Goal: Task Accomplishment & Management: Complete application form

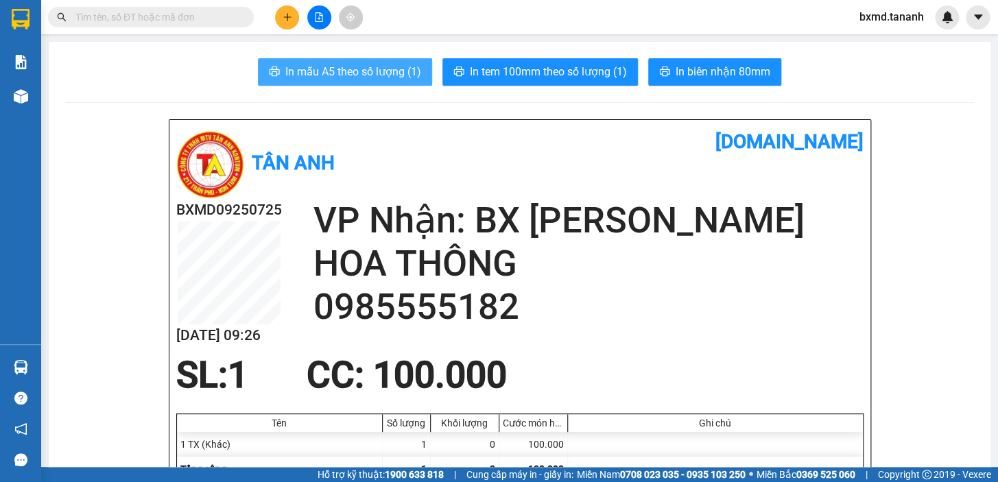
click at [344, 73] on span "In mẫu A5 theo số lượng (1)" at bounding box center [353, 71] width 136 height 17
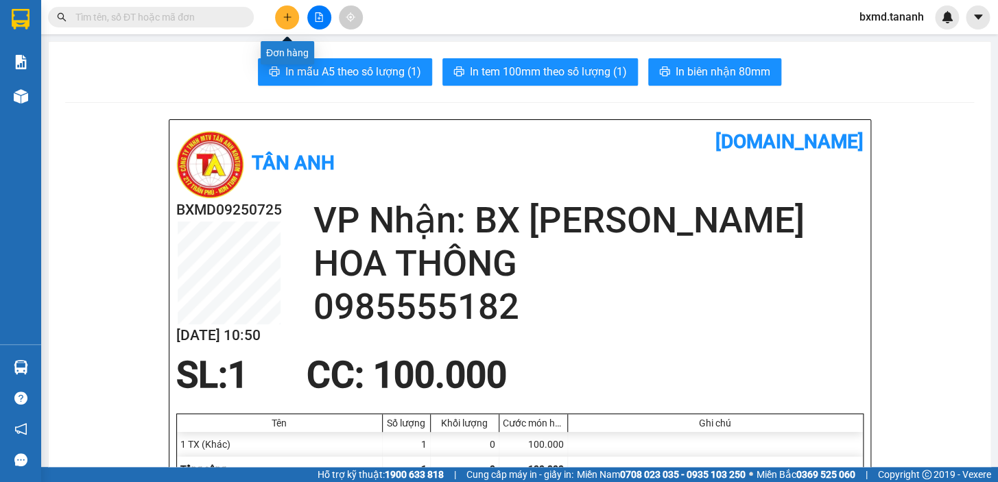
click at [282, 16] on button at bounding box center [287, 17] width 24 height 24
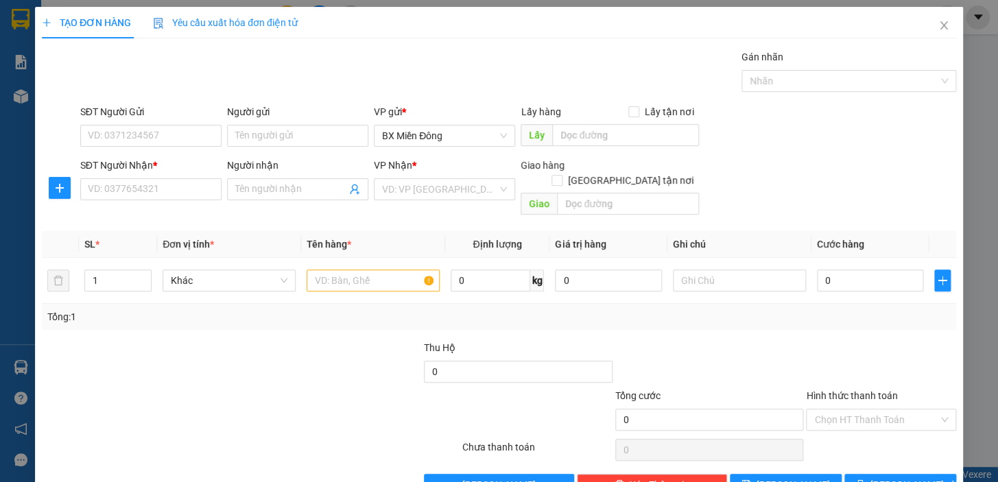
scroll to position [18, 0]
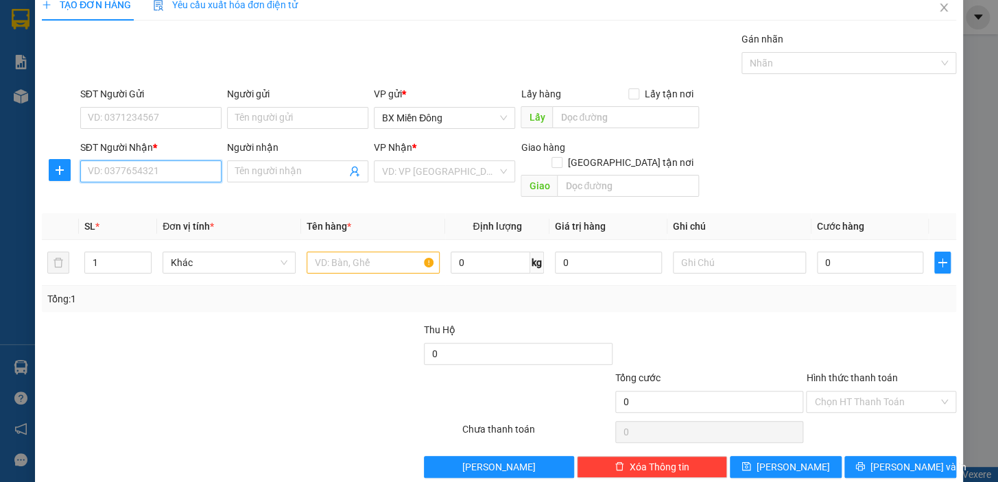
click at [172, 171] on input "SĐT Người Nhận *" at bounding box center [150, 172] width 141 height 22
type input "0"
click at [167, 163] on input "SĐT Người Nhận *" at bounding box center [150, 172] width 141 height 22
drag, startPoint x: 98, startPoint y: 173, endPoint x: 104, endPoint y: 167, distance: 8.3
click at [98, 171] on input "092795050" at bounding box center [150, 172] width 141 height 22
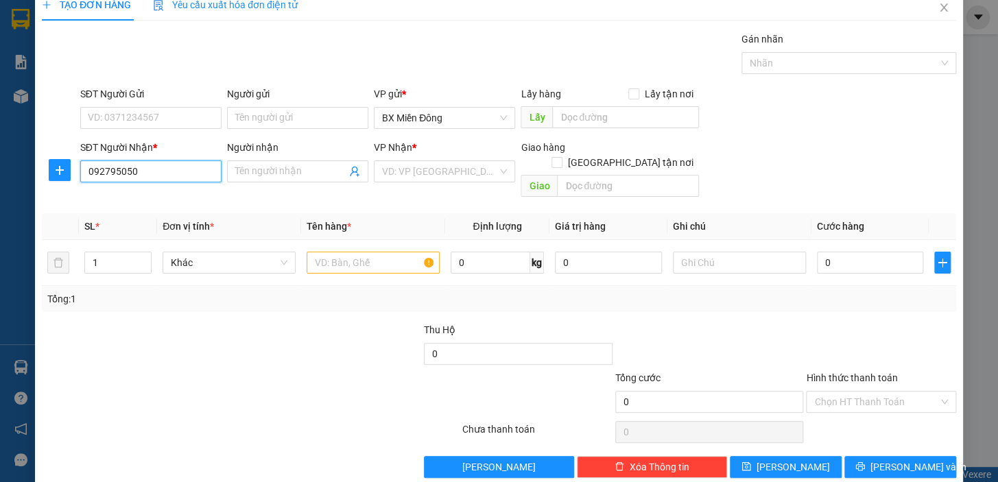
type input "0982795050"
click at [175, 202] on div "0982795050 - NHẤT CAFE" at bounding box center [149, 198] width 123 height 15
type input "NHẤT CAFE"
type input "470.000"
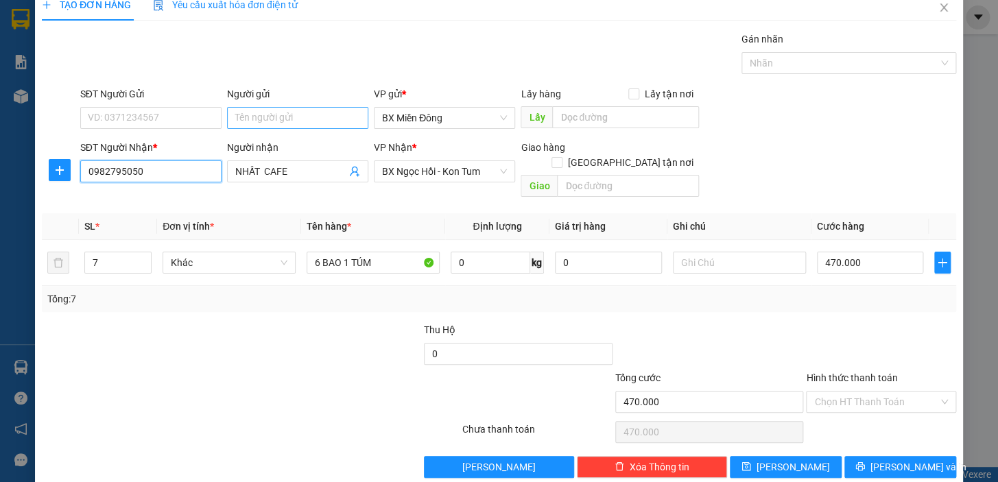
type input "0982795050"
click at [268, 117] on input "Người gửi" at bounding box center [297, 118] width 141 height 22
click at [184, 115] on input "SĐT Người Gửi" at bounding box center [150, 118] width 141 height 22
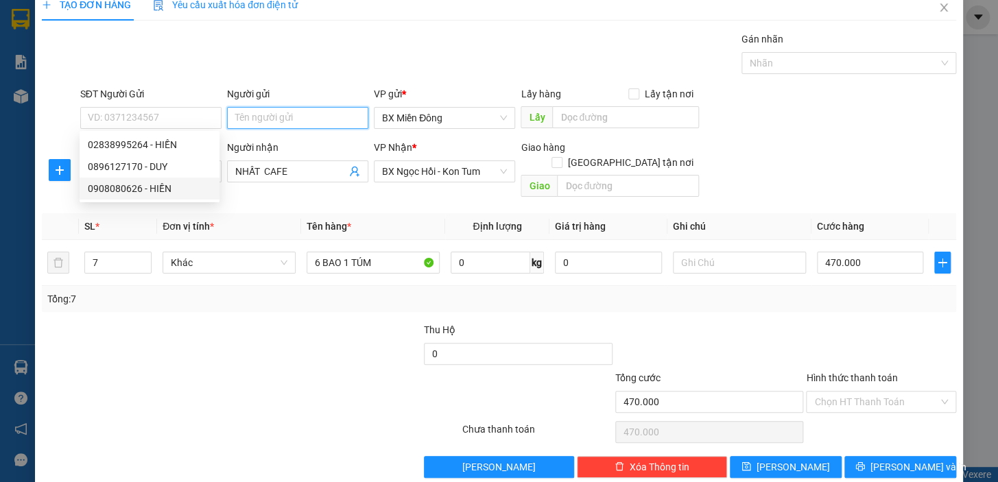
click at [272, 115] on input "Người gửi" at bounding box center [297, 118] width 141 height 22
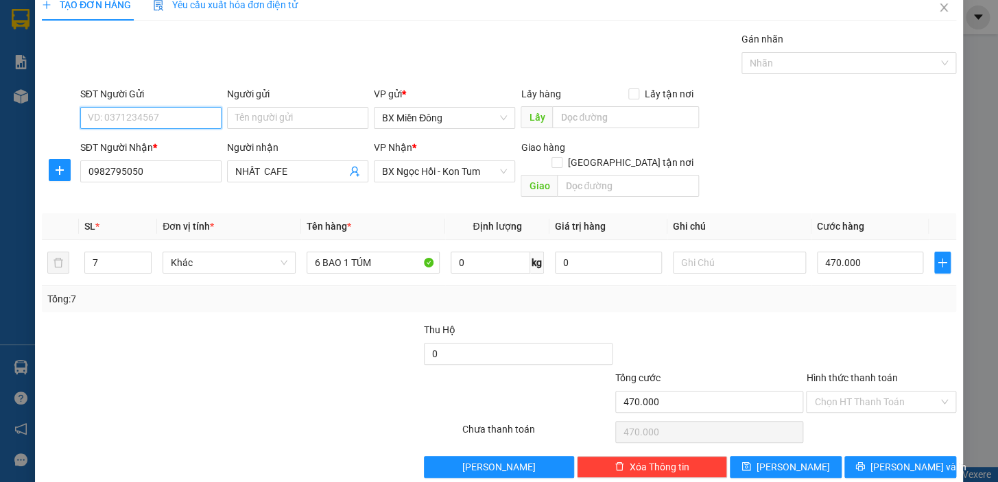
click at [172, 121] on input "SĐT Người Gửi" at bounding box center [150, 118] width 141 height 22
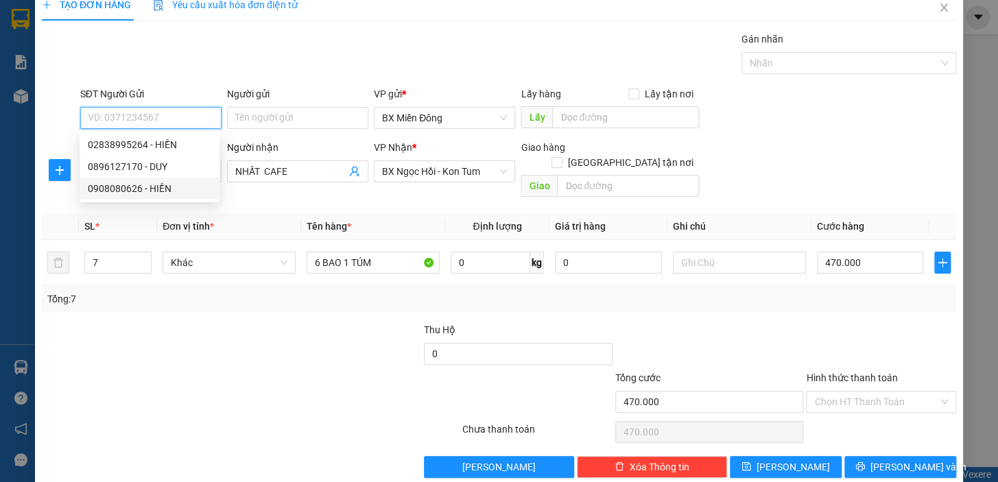
drag, startPoint x: 146, startPoint y: 192, endPoint x: 172, endPoint y: 189, distance: 26.2
click at [147, 191] on div "0908080626 - HIỀN" at bounding box center [149, 188] width 123 height 15
type input "0908080626"
type input "HIỀN"
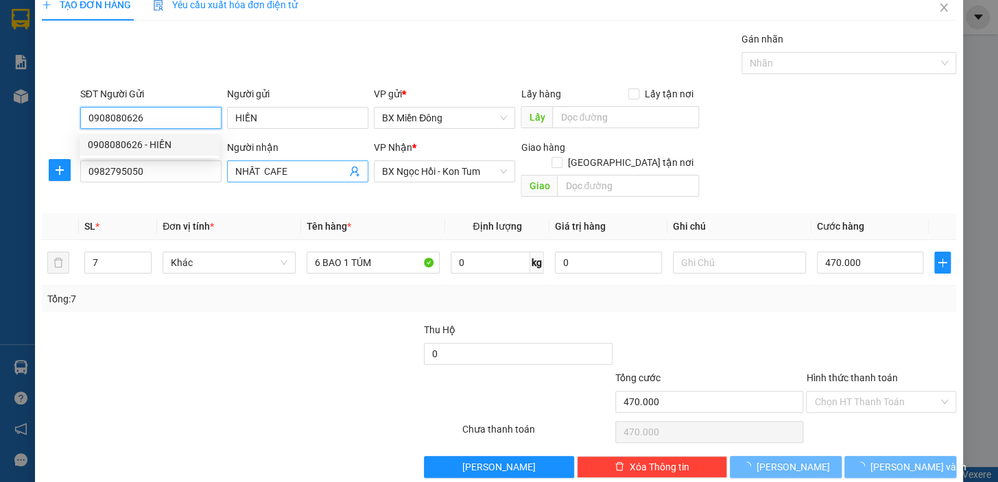
type input "450.000"
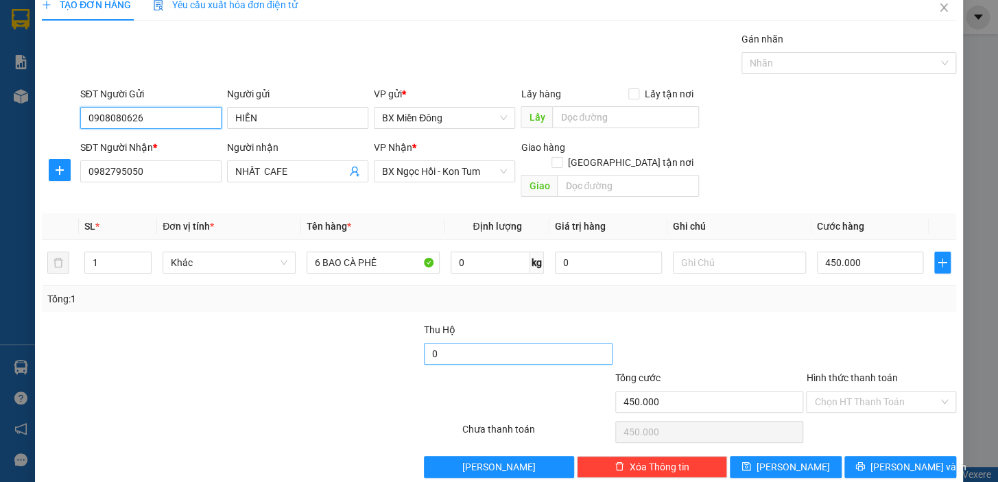
scroll to position [25, 0]
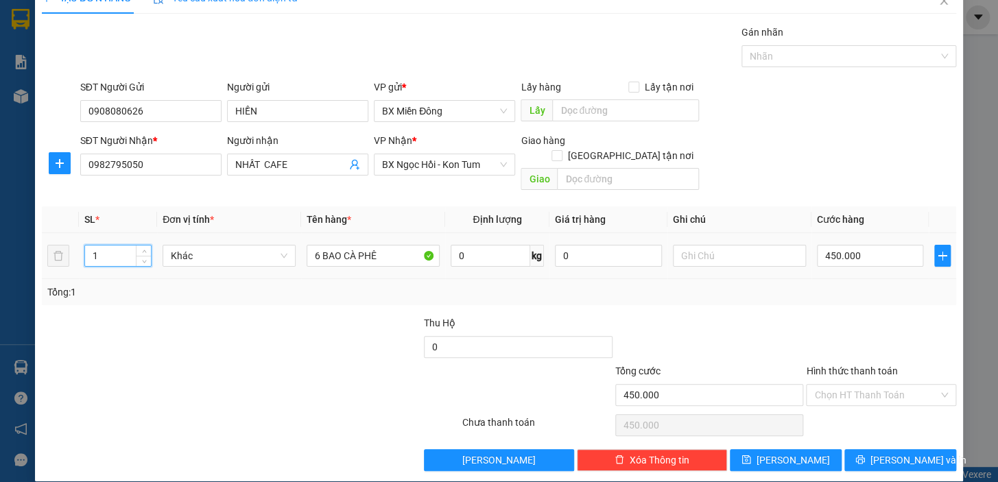
drag, startPoint x: 95, startPoint y: 240, endPoint x: 114, endPoint y: 245, distance: 19.8
click at [99, 246] on input "1" at bounding box center [118, 256] width 66 height 21
drag, startPoint x: 32, startPoint y: 242, endPoint x: 40, endPoint y: 228, distance: 15.7
click at [25, 244] on div "TẠO ĐƠN HÀNG Yêu cầu xuất hóa đơn điện tử Transit Pickup Surcharge Ids Transit …" at bounding box center [499, 241] width 998 height 482
type input "3"
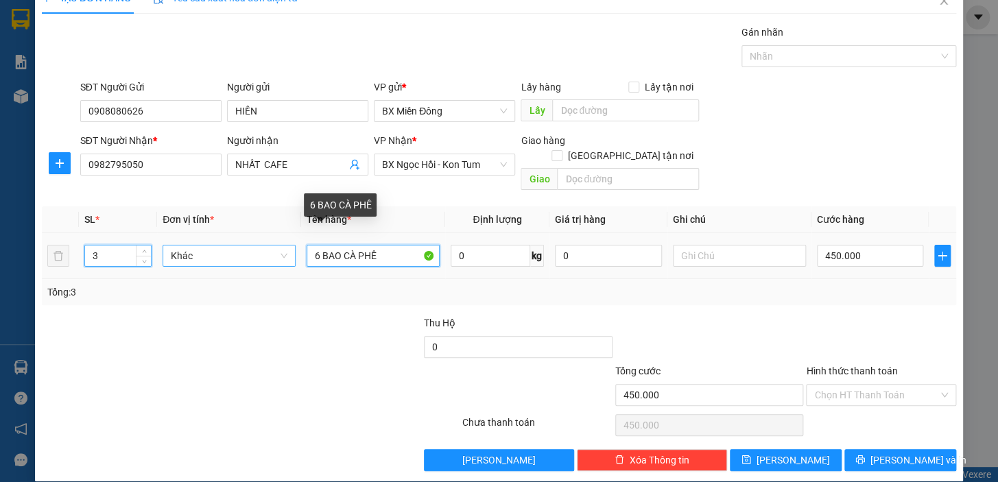
drag, startPoint x: 316, startPoint y: 241, endPoint x: 286, endPoint y: 237, distance: 30.6
click at [281, 241] on tr "3 Khác 6 BAO CÀ PHÊ 0 kg 0 450.000" at bounding box center [499, 256] width 914 height 46
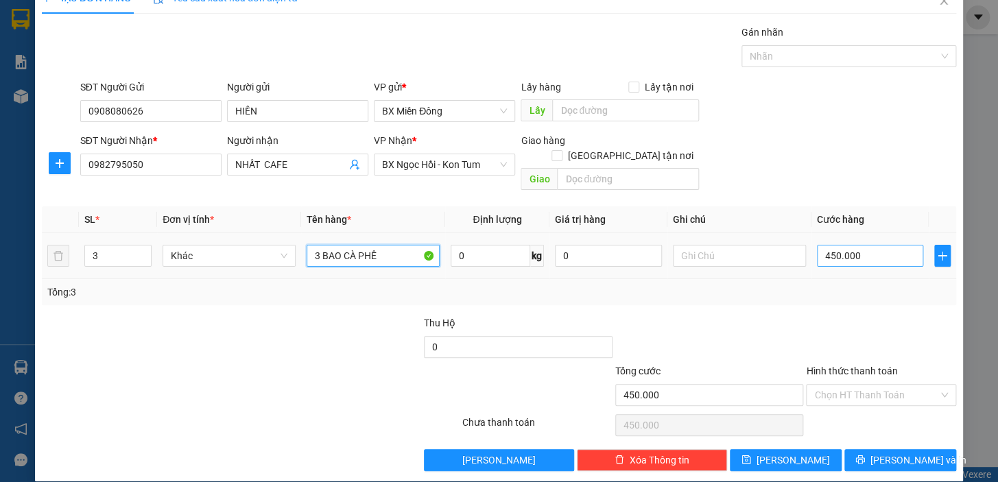
type input "3 BAO CÀ PHÊ"
type input "2"
type input "24"
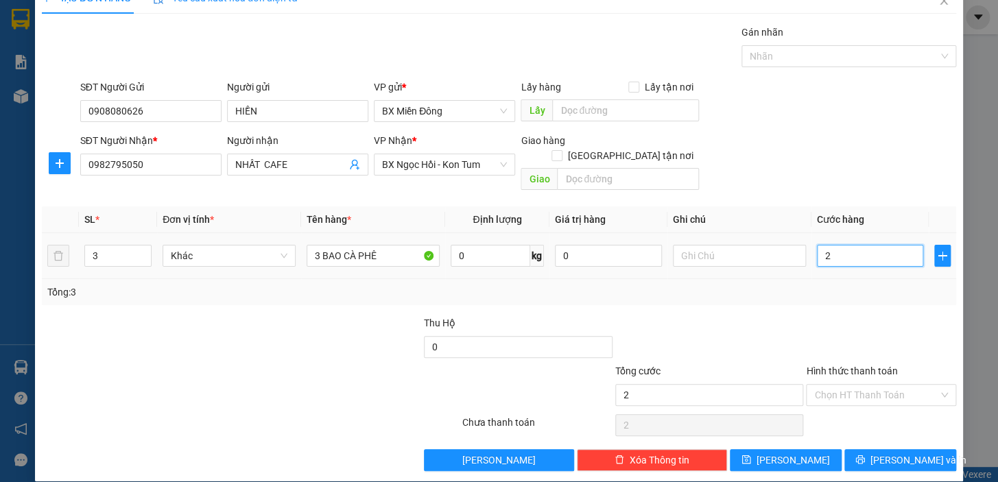
type input "24"
type input "240"
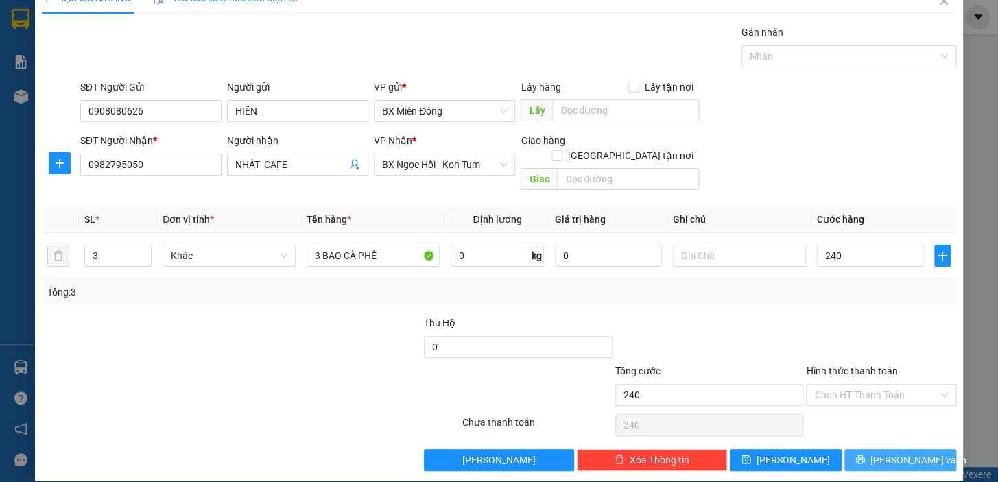
type input "240.000"
click at [914, 453] on span "[PERSON_NAME] và In" at bounding box center [919, 460] width 96 height 15
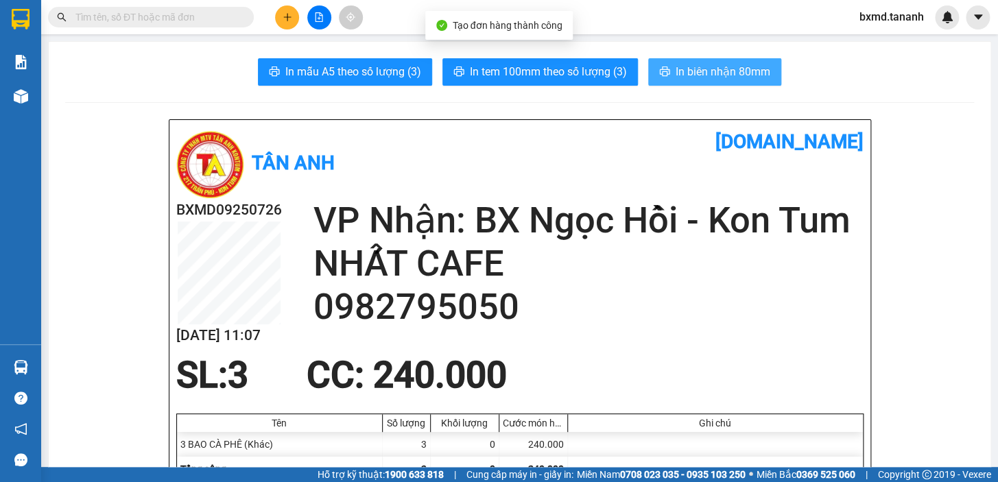
click at [707, 68] on span "In biên nhận 80mm" at bounding box center [723, 71] width 95 height 17
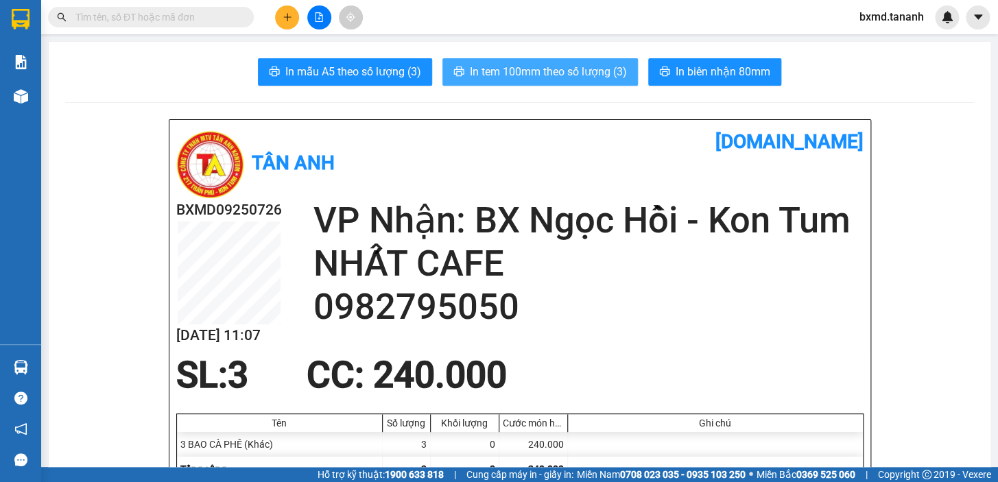
click at [562, 67] on span "In tem 100mm theo số lượng (3)" at bounding box center [548, 71] width 157 height 17
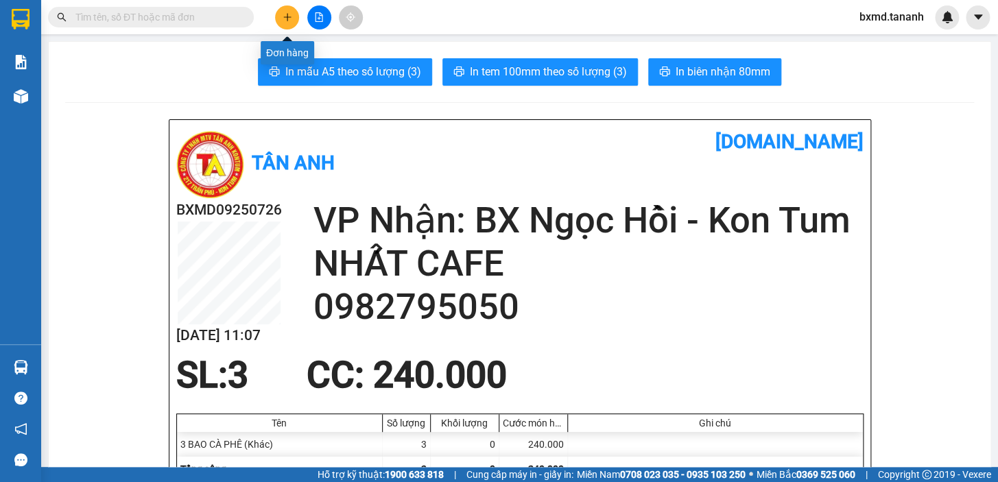
click at [287, 17] on icon "plus" at bounding box center [287, 16] width 8 height 1
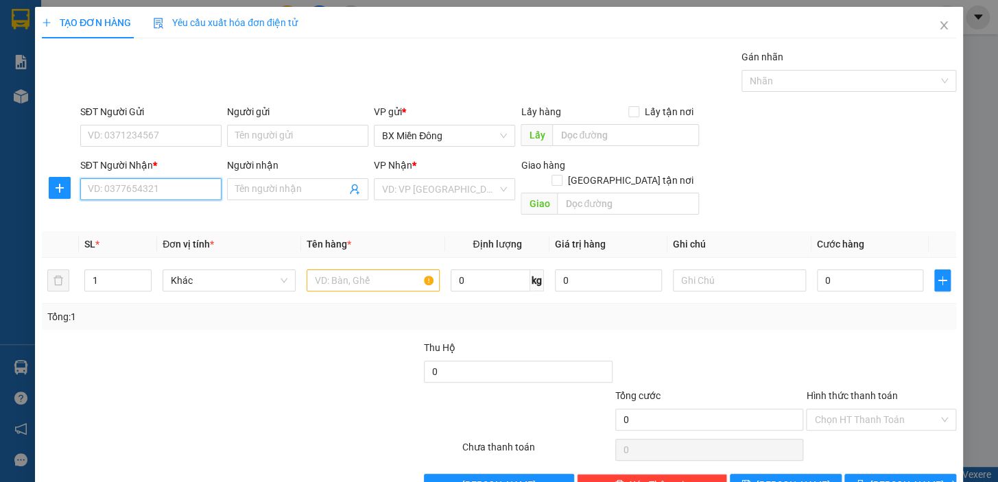
click at [198, 178] on input "SĐT Người Nhận *" at bounding box center [150, 189] width 141 height 22
click at [176, 192] on div "0396758888 - THÚY ĐỐNG ĐA" at bounding box center [153, 191] width 130 height 15
type input "0396758888"
type input "THÚY ĐỐNG ĐA"
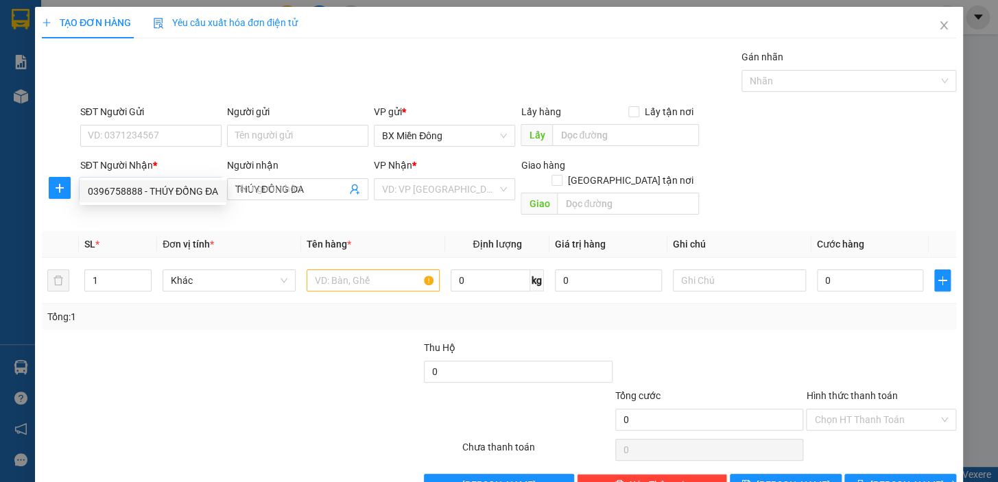
type input "50.000"
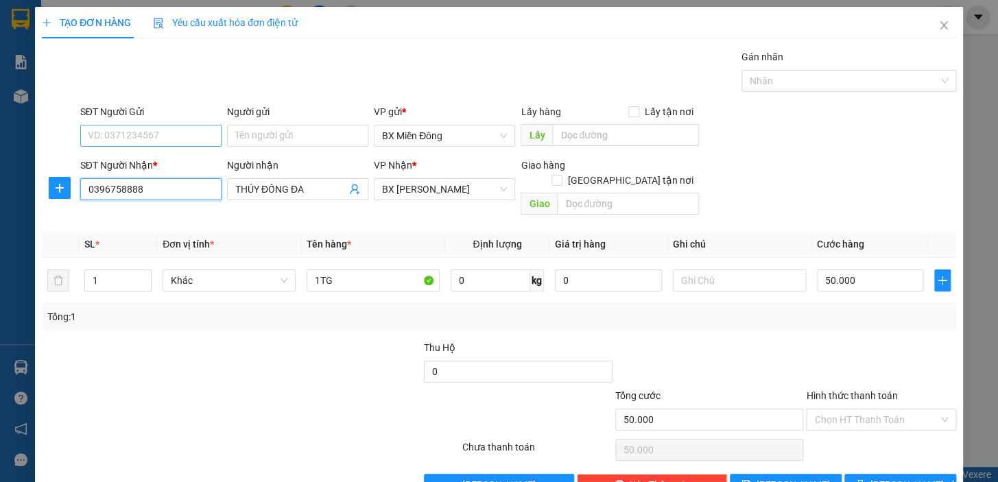
type input "0396758888"
click at [213, 125] on input "SĐT Người Gửi" at bounding box center [150, 136] width 141 height 22
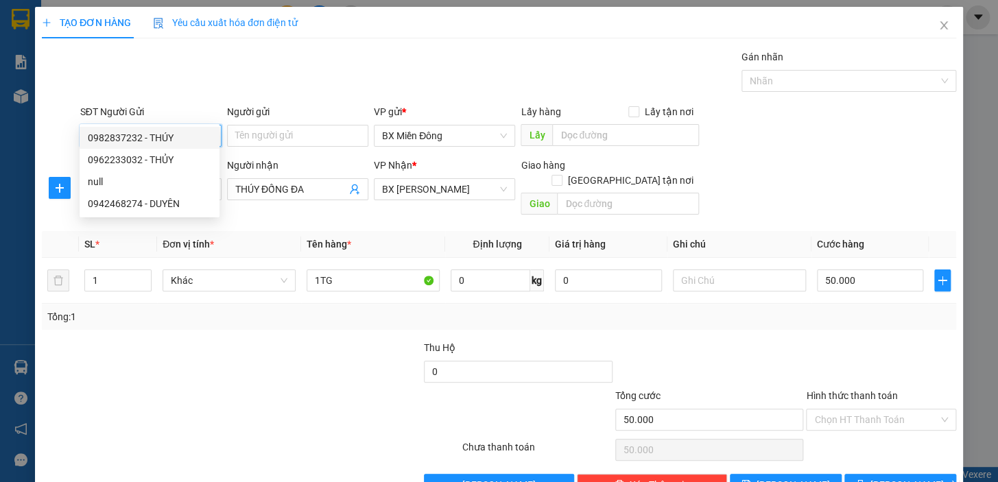
click at [143, 132] on div "0982837232 - THÚY" at bounding box center [149, 137] width 123 height 15
type input "0982837232"
type input "THÚY"
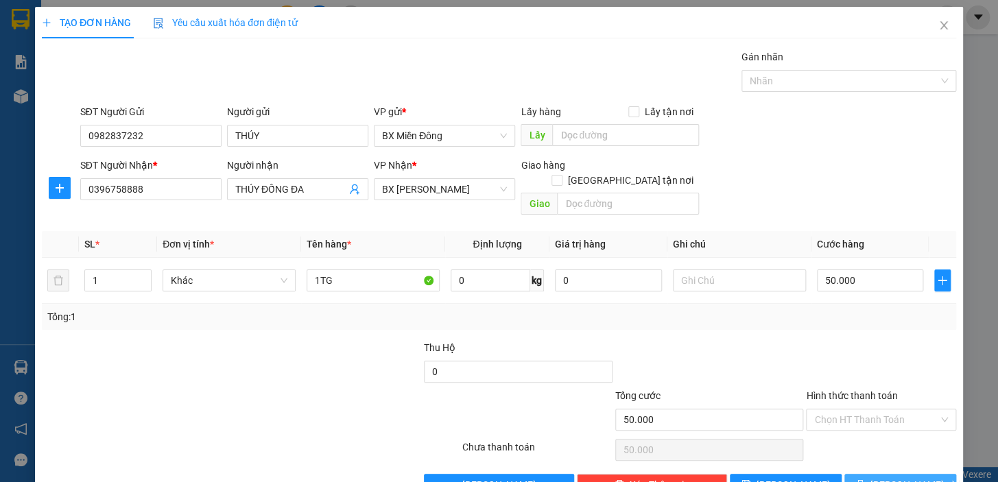
click at [906, 477] on span "[PERSON_NAME] và In" at bounding box center [919, 484] width 96 height 15
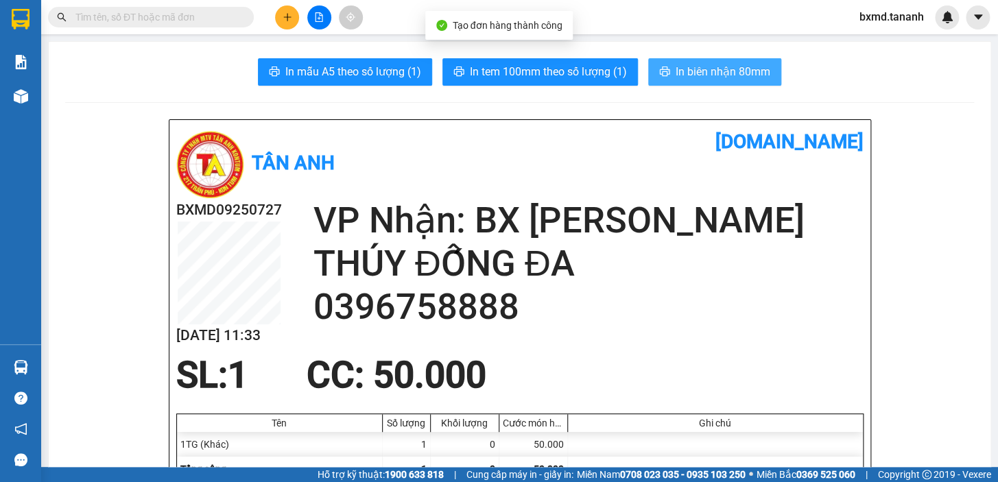
click at [715, 59] on button "In biên nhận 80mm" at bounding box center [714, 71] width 133 height 27
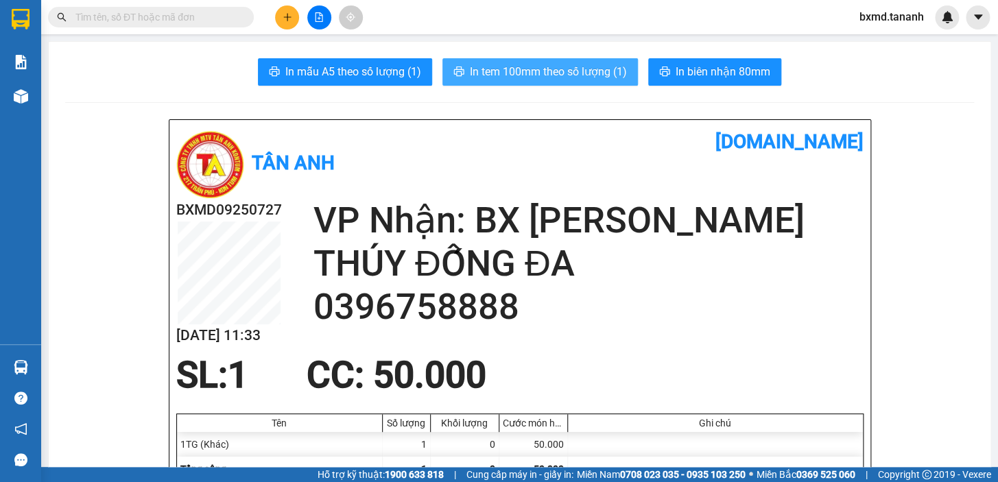
click at [501, 73] on span "In tem 100mm theo số lượng (1)" at bounding box center [548, 71] width 157 height 17
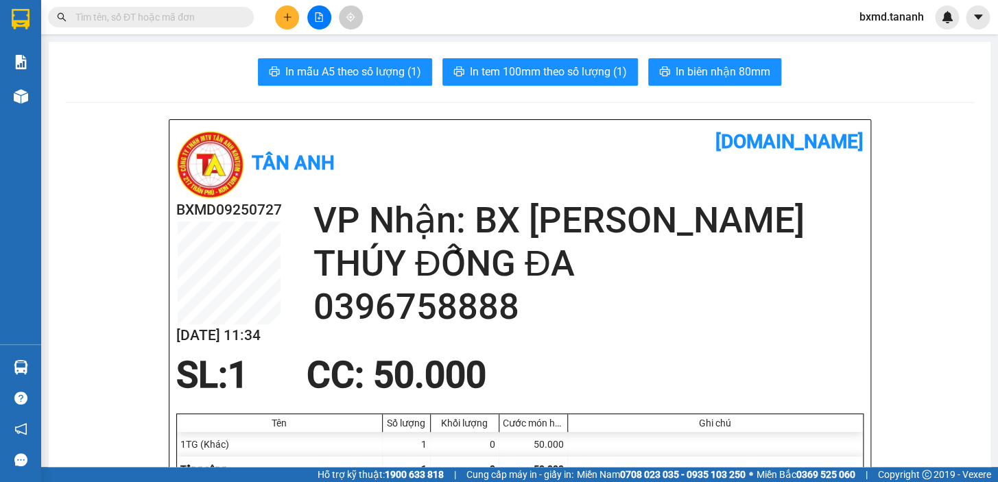
click at [288, 17] on icon "plus" at bounding box center [287, 16] width 8 height 1
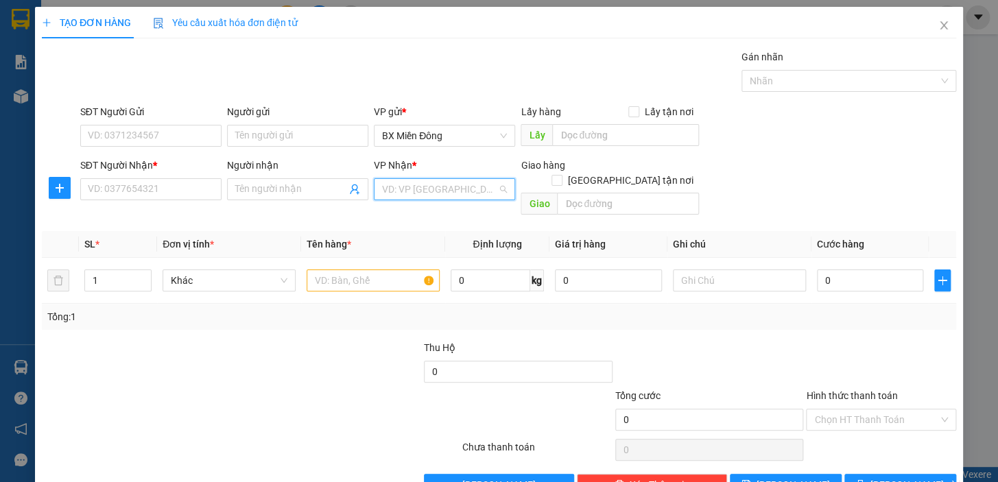
click at [488, 188] on input "search" at bounding box center [439, 189] width 115 height 21
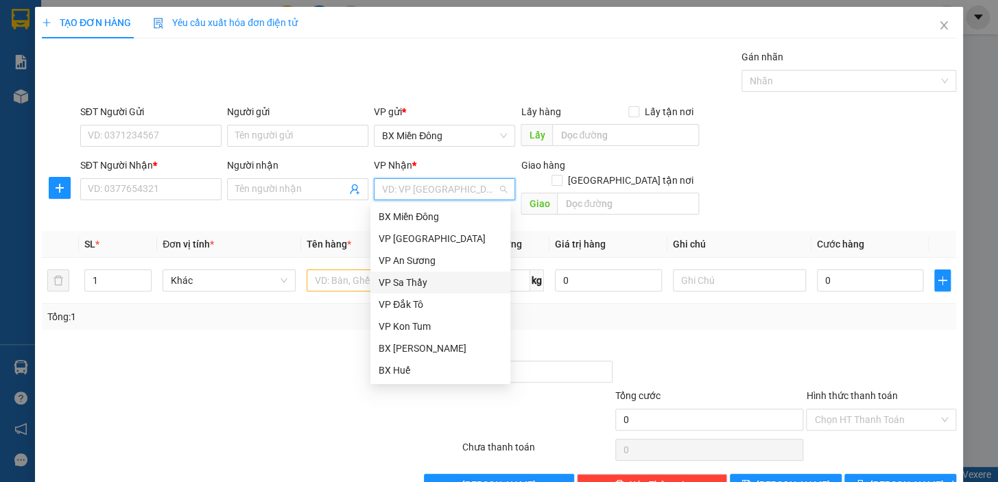
click at [410, 278] on div "VP Sa Thầy" at bounding box center [440, 282] width 123 height 15
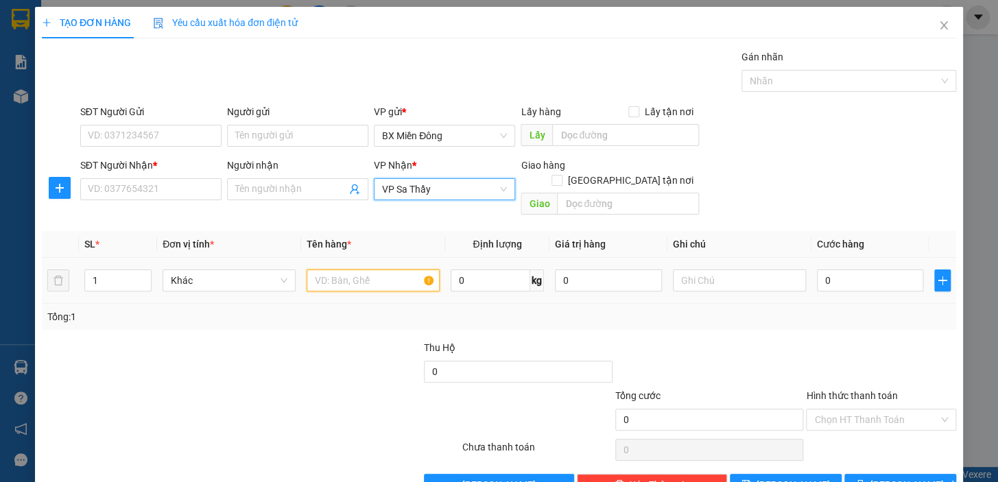
click at [399, 270] on input "text" at bounding box center [373, 281] width 133 height 22
type input "0"
click at [166, 178] on input "SĐT Người Nhận *" at bounding box center [150, 189] width 141 height 22
type input "0847522368"
click at [285, 182] on input "Người nhận" at bounding box center [290, 189] width 111 height 15
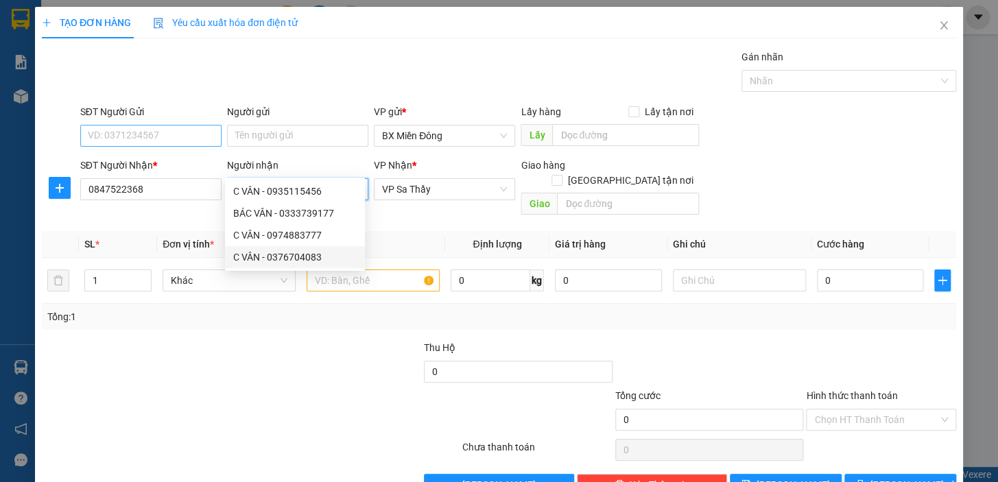
type input "[PERSON_NAME]"
click at [165, 125] on input "SĐT Người Gửi" at bounding box center [150, 136] width 141 height 22
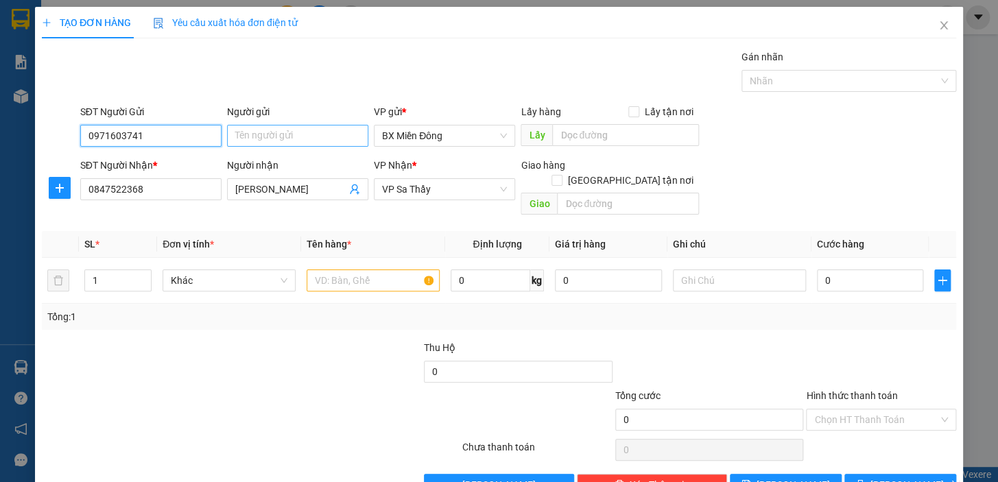
type input "0971603741"
click at [348, 125] on input "Người gửi" at bounding box center [297, 136] width 141 height 22
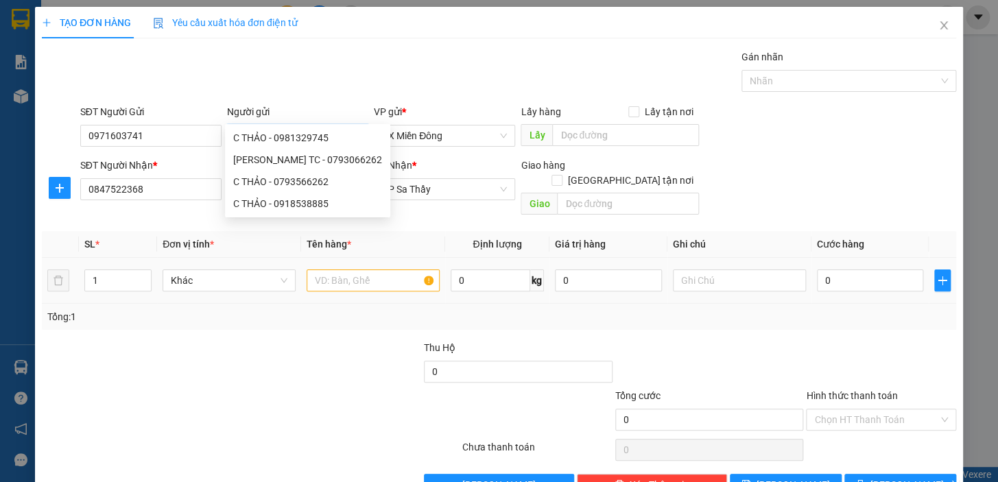
type input "C THẢO"
click at [394, 270] on input "text" at bounding box center [373, 281] width 133 height 22
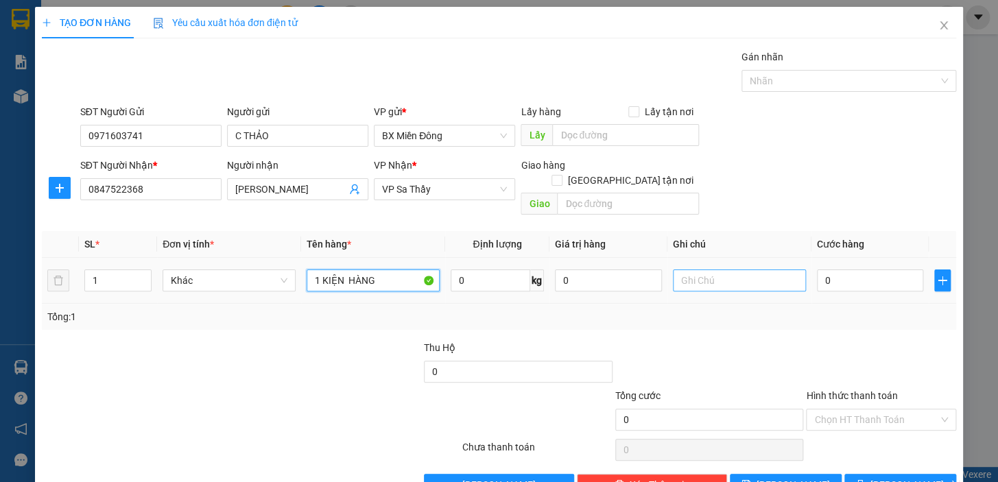
type input "1 KIỆN HÀNG"
click at [728, 270] on input "text" at bounding box center [739, 281] width 133 height 22
type input "NHẸ TAY DỄ VỠ"
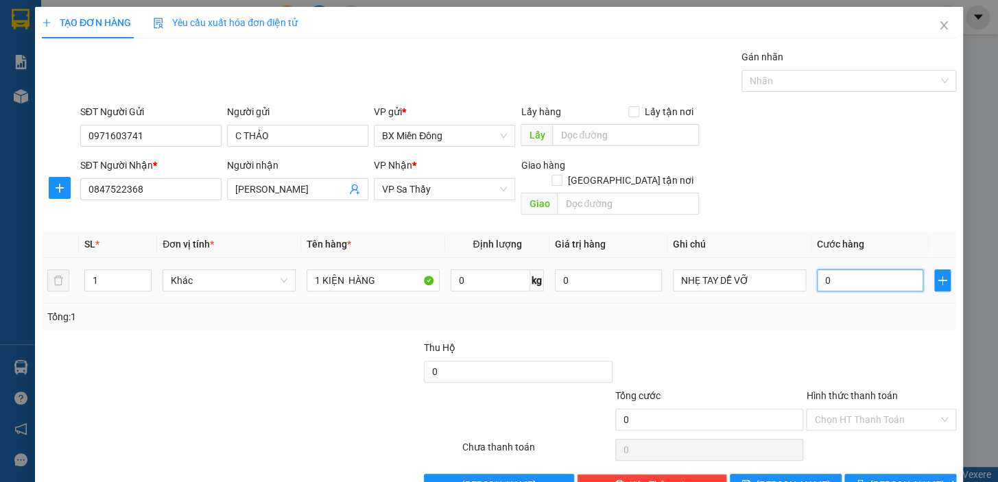
type input "1"
type input "12"
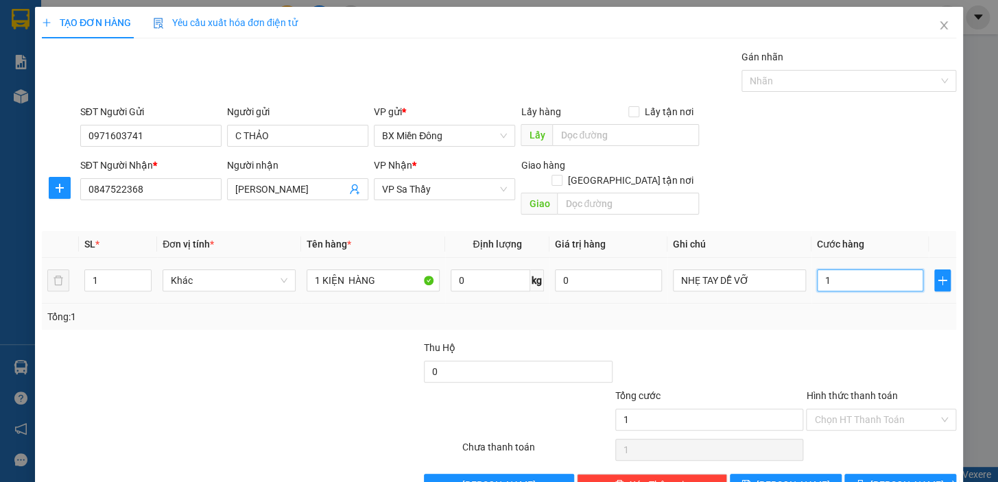
type input "12"
type input "120"
type input "120.000"
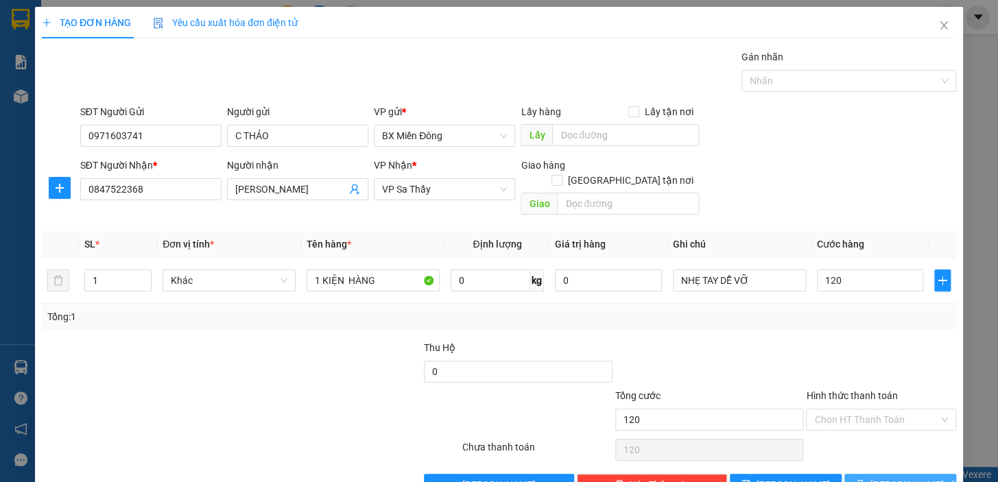
type input "120.000"
click at [891, 477] on span "[PERSON_NAME] và In" at bounding box center [919, 484] width 96 height 15
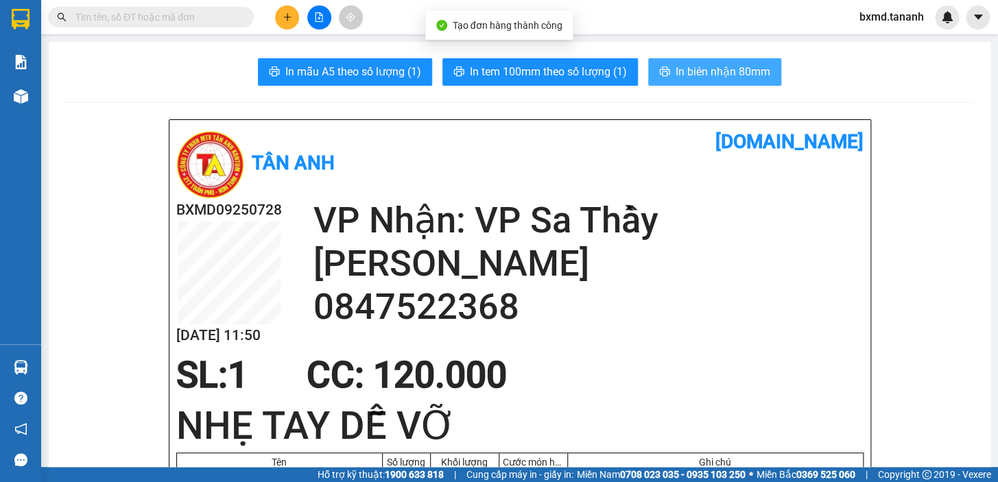
click at [699, 63] on span "In biên nhận 80mm" at bounding box center [723, 71] width 95 height 17
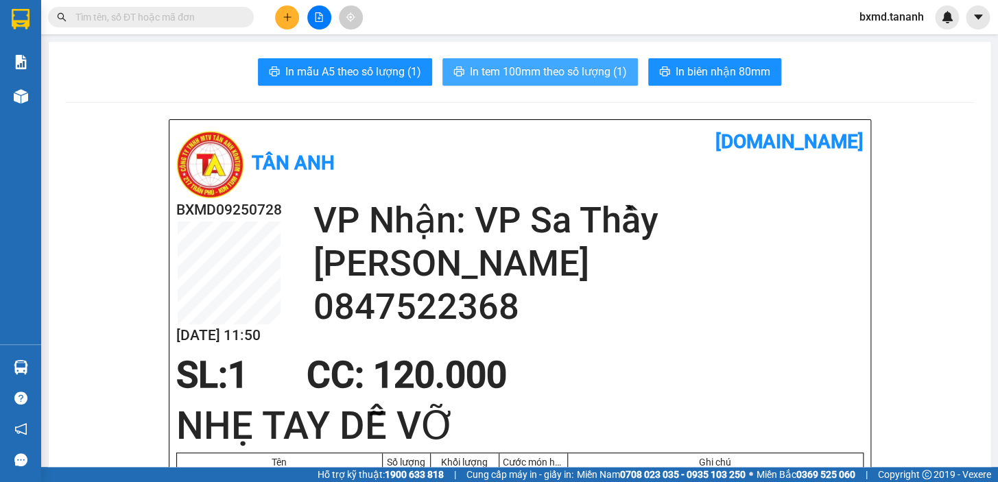
click at [514, 67] on span "In tem 100mm theo số lượng (1)" at bounding box center [548, 71] width 157 height 17
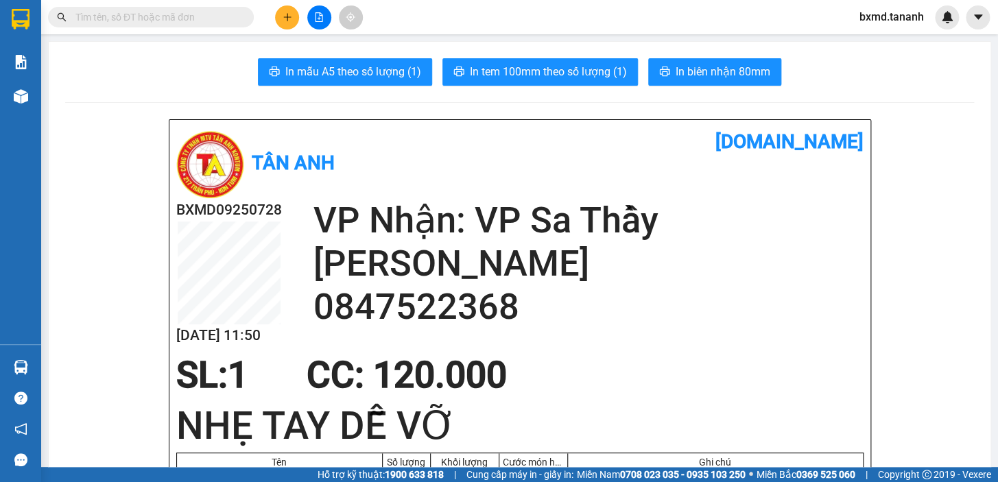
click at [292, 22] on button at bounding box center [287, 17] width 24 height 24
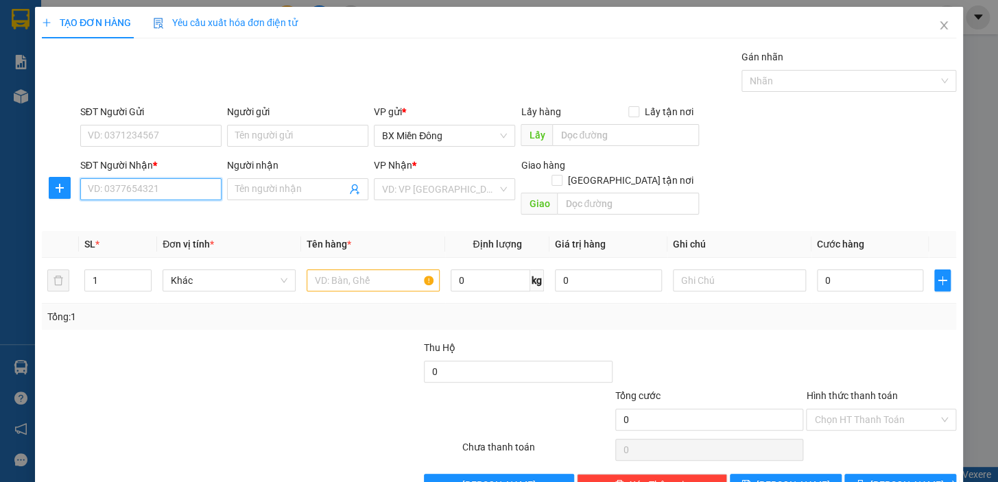
click at [150, 178] on input "SĐT Người Nhận *" at bounding box center [150, 189] width 141 height 22
click at [142, 205] on div "0854753353 - ĐẠT" at bounding box center [150, 197] width 140 height 22
type input "0854753353"
type input "ĐẠT"
type input "100.000"
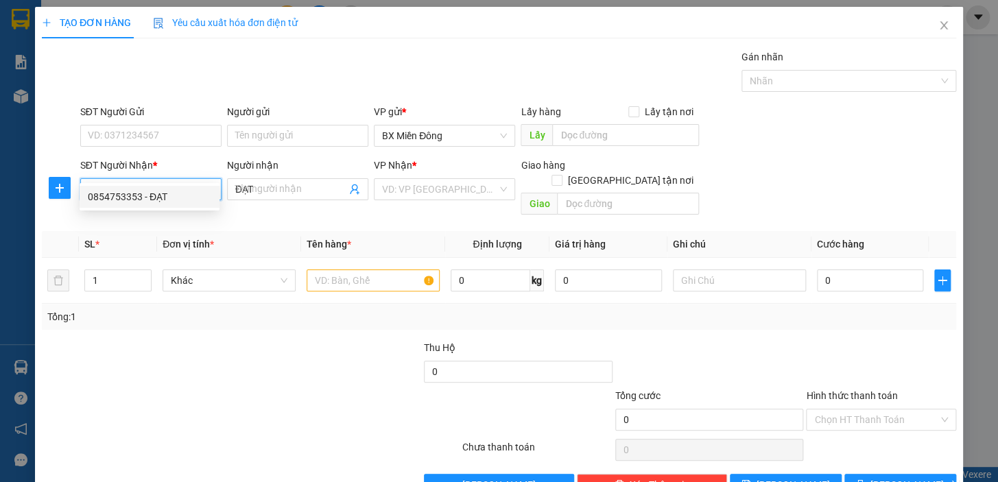
type input "100.000"
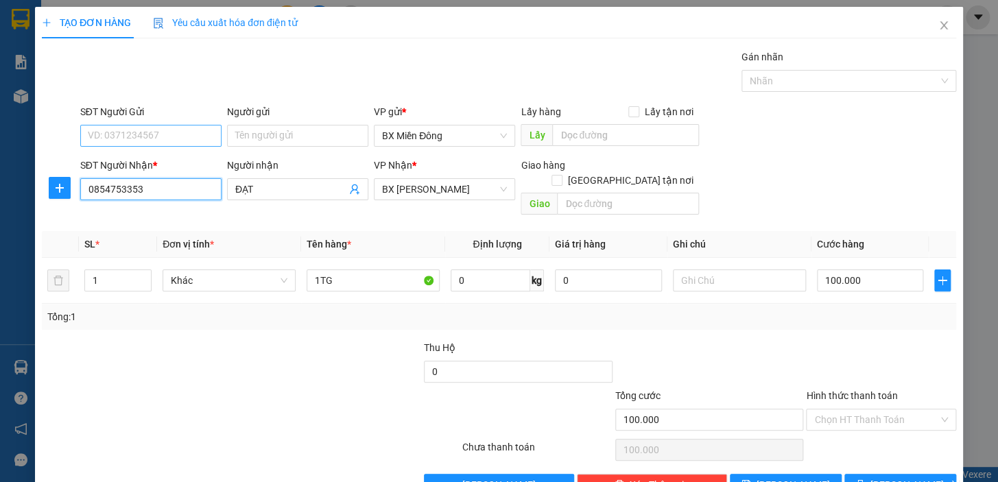
type input "0854753353"
click at [167, 125] on input "SĐT Người Gửi" at bounding box center [150, 136] width 141 height 22
click at [173, 147] on div "0979099564 - TRƯỜNG" at bounding box center [149, 143] width 123 height 15
type input "0979099564"
type input "TRƯỜNG"
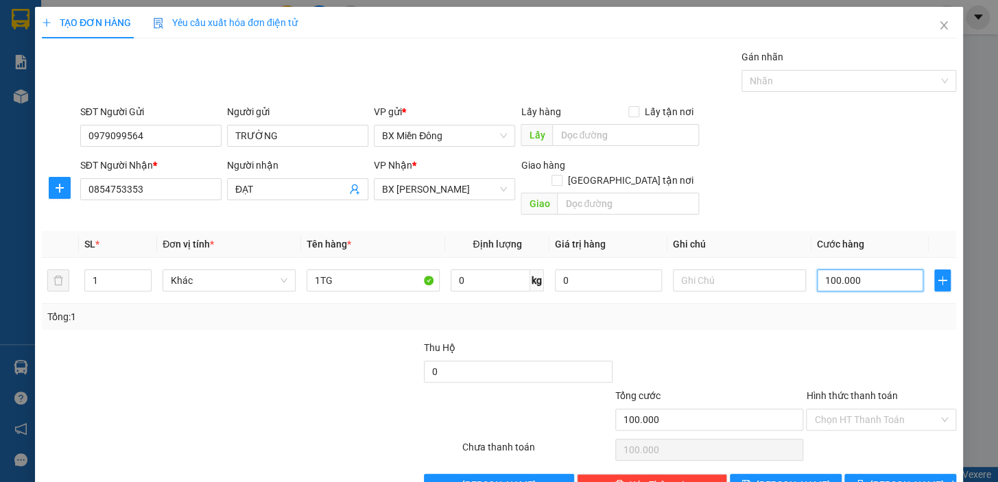
type input "7"
type input "70"
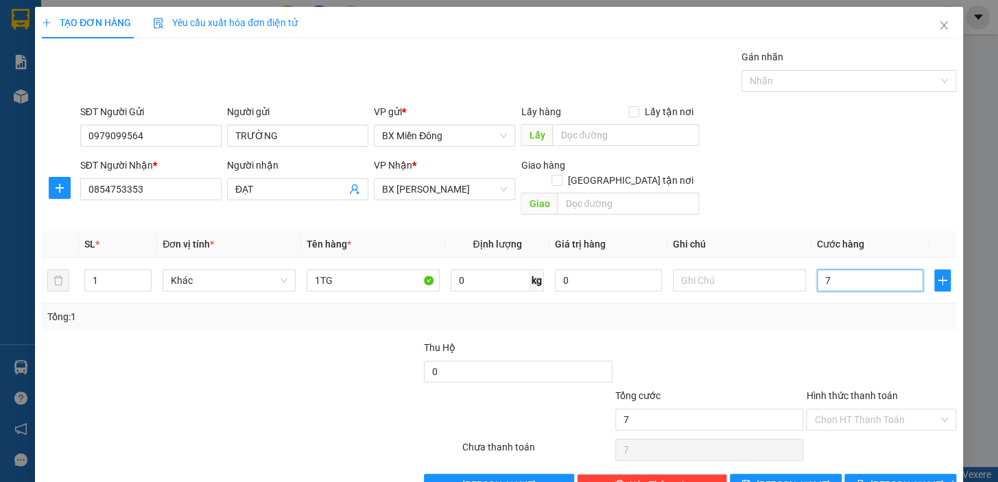
type input "70"
drag, startPoint x: 889, startPoint y: 445, endPoint x: 319, endPoint y: 268, distance: 597.1
click at [889, 477] on span "[PERSON_NAME] và In" at bounding box center [919, 484] width 96 height 15
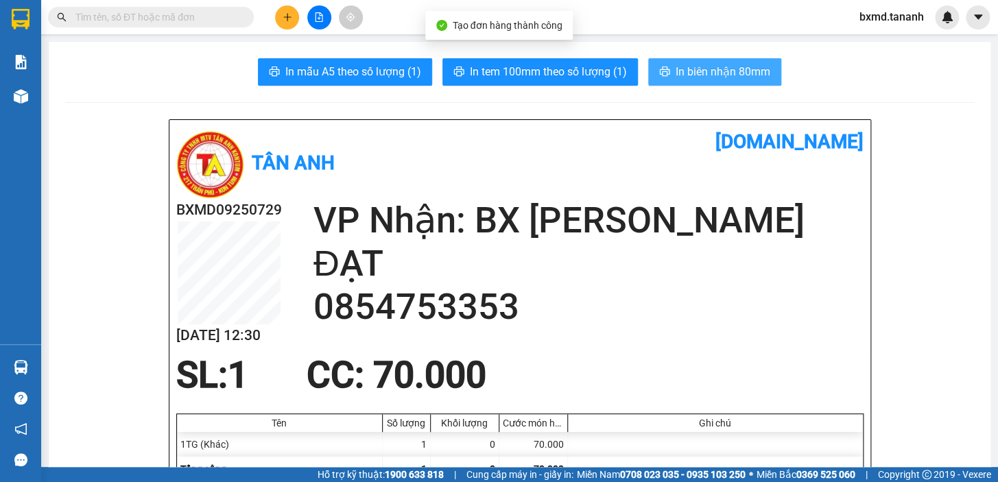
click at [716, 73] on span "In biên nhận 80mm" at bounding box center [723, 71] width 95 height 17
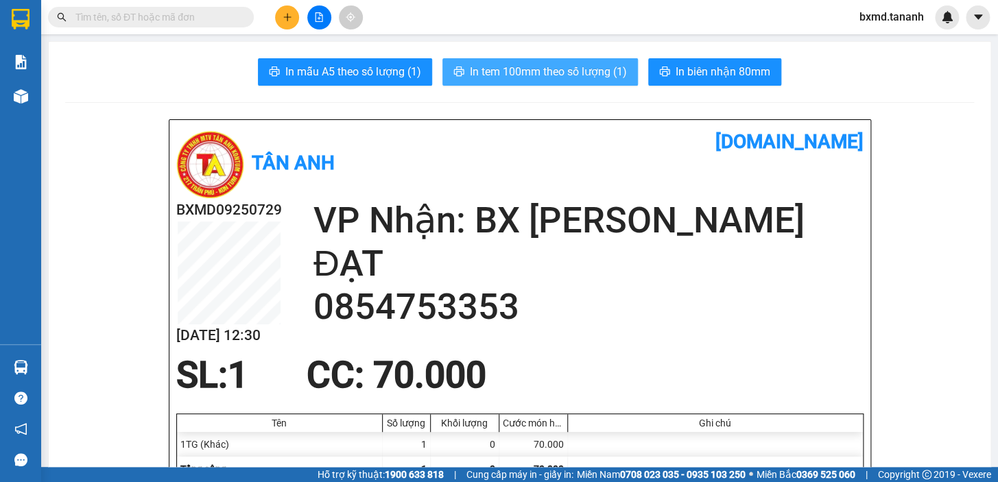
click at [525, 73] on span "In tem 100mm theo số lượng (1)" at bounding box center [548, 71] width 157 height 17
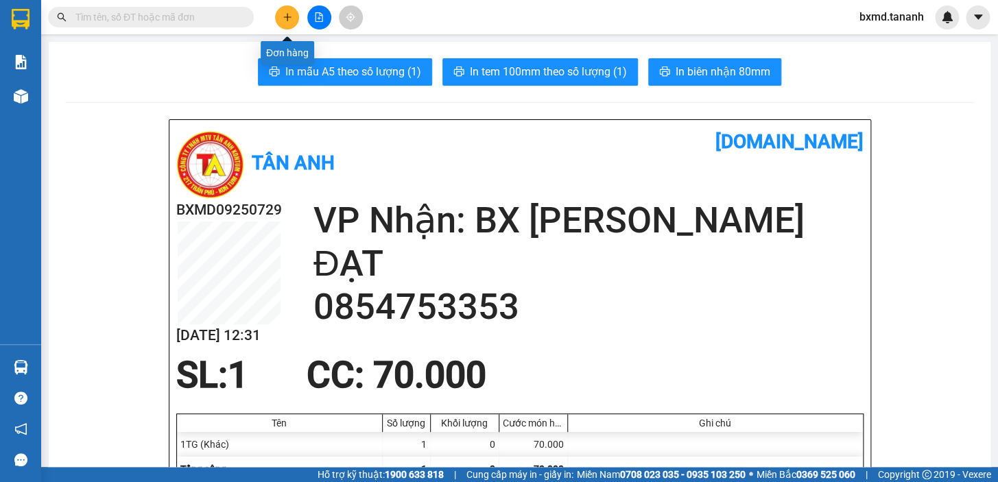
click at [294, 19] on button at bounding box center [287, 17] width 24 height 24
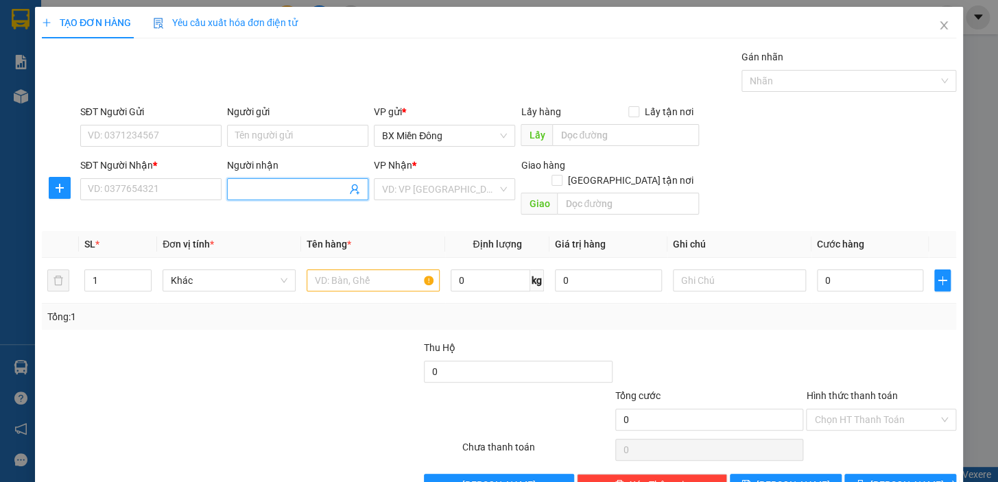
click at [288, 182] on input "Người nhận" at bounding box center [290, 189] width 111 height 15
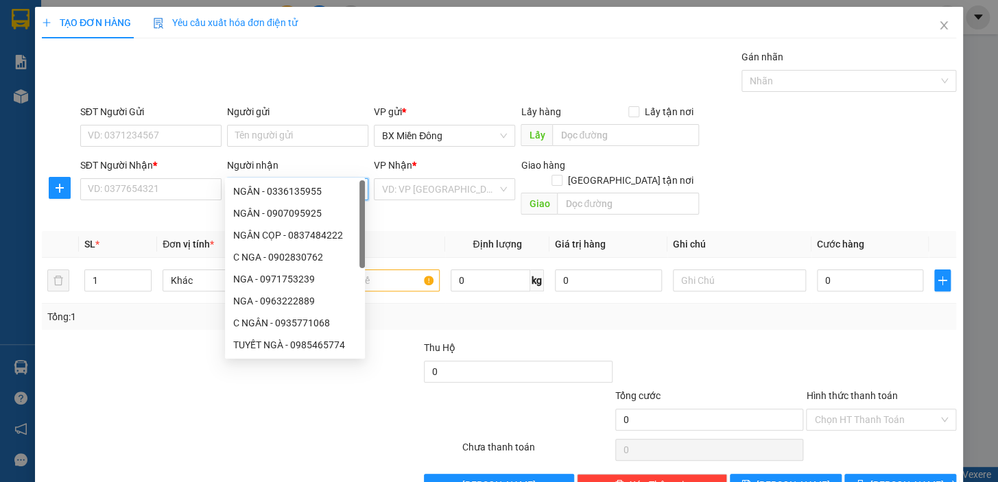
type input "NGA B"
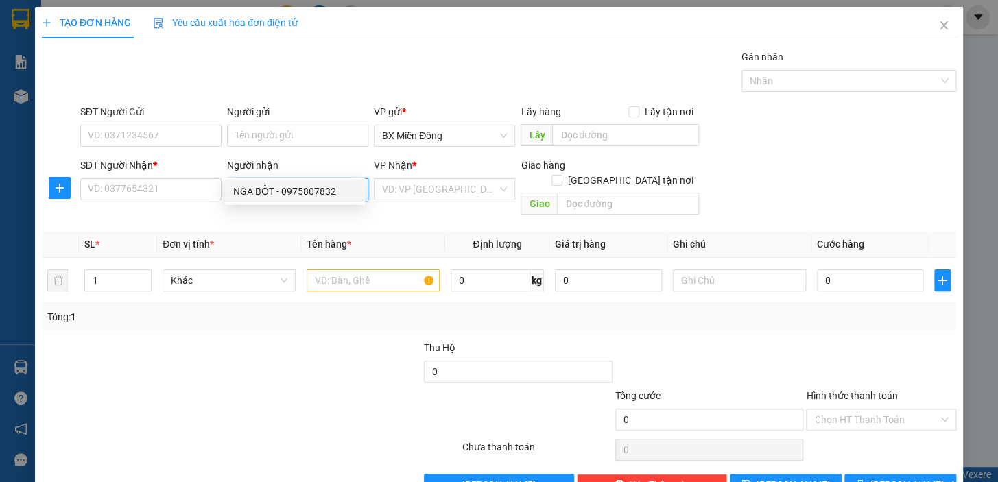
click at [275, 189] on div "NGA BỘT - 0975807832" at bounding box center [294, 191] width 123 height 15
type input "0975807832"
type input "NGA BỘT"
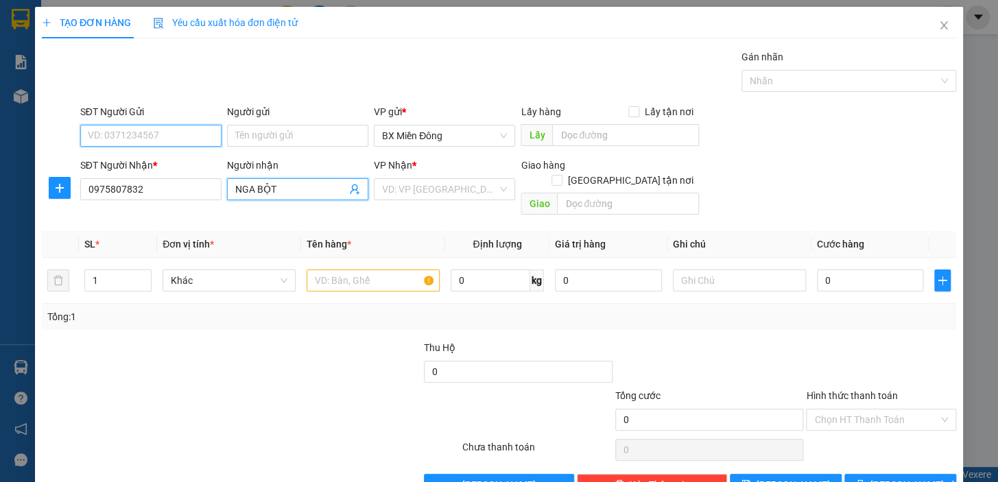
click at [191, 125] on input "SĐT Người Gửi" at bounding box center [150, 136] width 141 height 22
click at [198, 125] on input "SĐT Người Gửi" at bounding box center [150, 136] width 141 height 22
click at [254, 125] on input "Người gửi" at bounding box center [297, 136] width 141 height 22
click at [191, 125] on input "SĐT Người Gửi" at bounding box center [150, 136] width 141 height 22
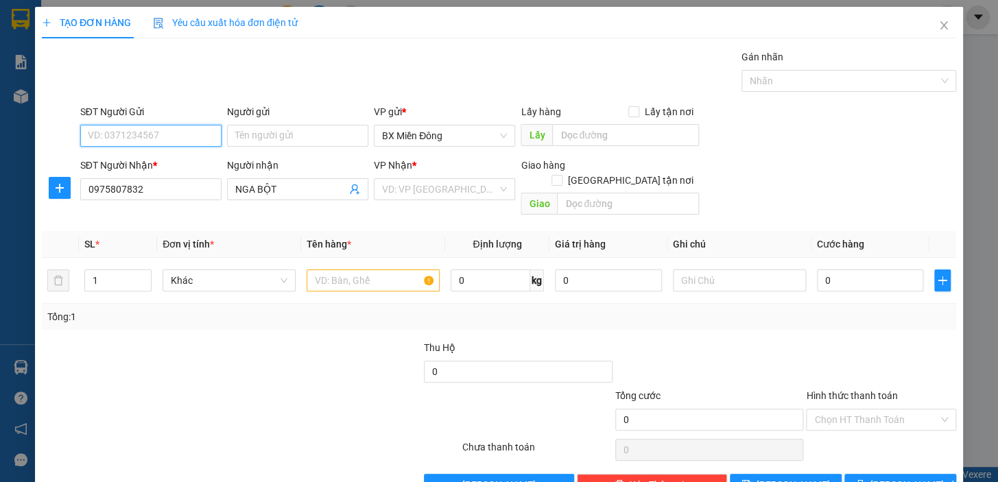
click at [191, 125] on input "SĐT Người Gửi" at bounding box center [150, 136] width 141 height 22
click at [192, 125] on input "SĐT Người Gửi" at bounding box center [150, 136] width 141 height 22
click at [196, 125] on input "SĐT Người Gửi" at bounding box center [150, 136] width 141 height 22
click at [246, 125] on input "Người gửi" at bounding box center [297, 136] width 141 height 22
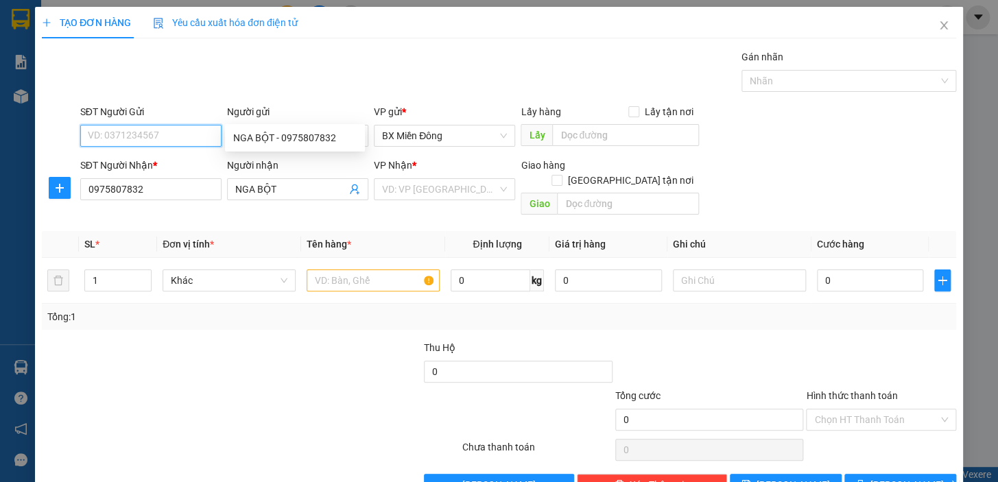
click at [198, 125] on input "SĐT Người Gửi" at bounding box center [150, 136] width 141 height 22
click at [285, 125] on input "Người gửi" at bounding box center [297, 136] width 141 height 22
type input "THÁI BÁNH CANH"
click at [322, 130] on div "THÁI BÁNH CANH - 0333937123" at bounding box center [302, 137] width 139 height 15
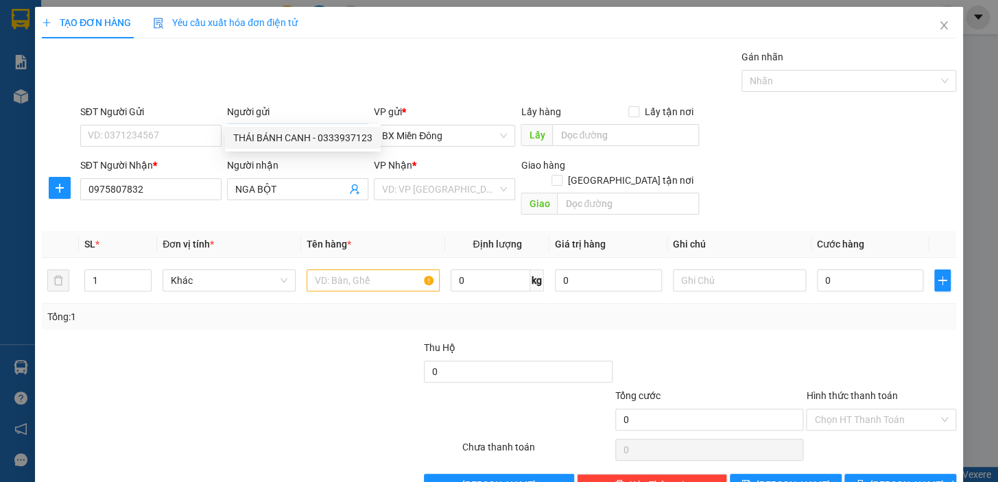
type input "0333937123"
click at [495, 178] on div "VD: VP [GEOGRAPHIC_DATA]" at bounding box center [444, 189] width 141 height 22
type input "THÁI BÁNH CANH"
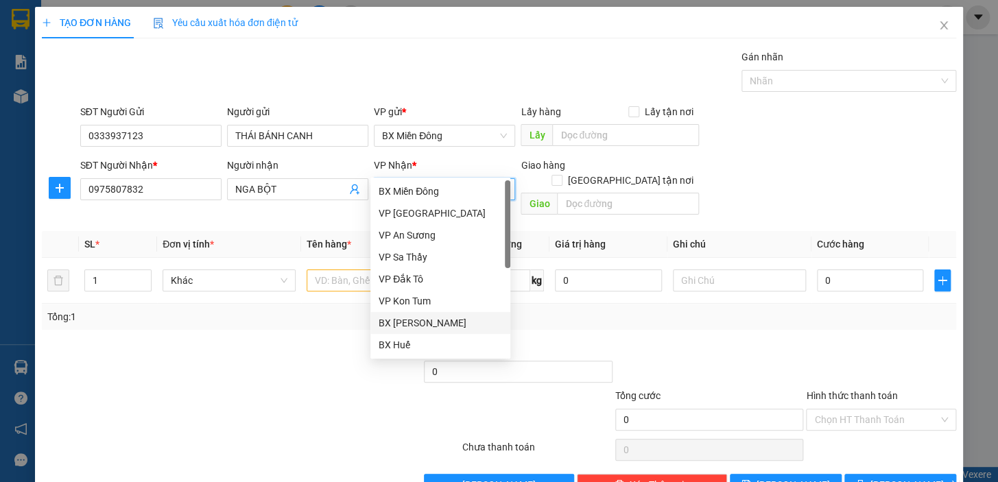
click at [445, 316] on div "BX [PERSON_NAME]" at bounding box center [440, 323] width 123 height 15
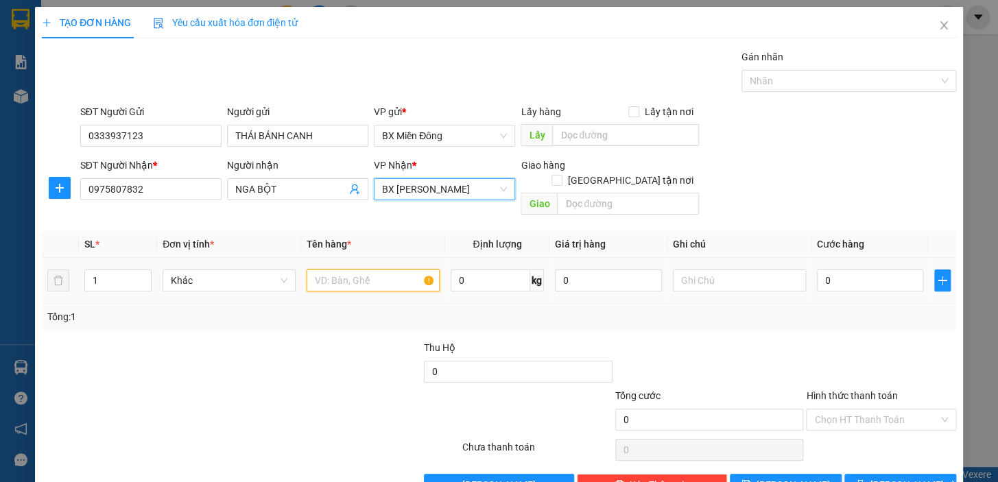
click at [383, 270] on input "text" at bounding box center [373, 281] width 133 height 22
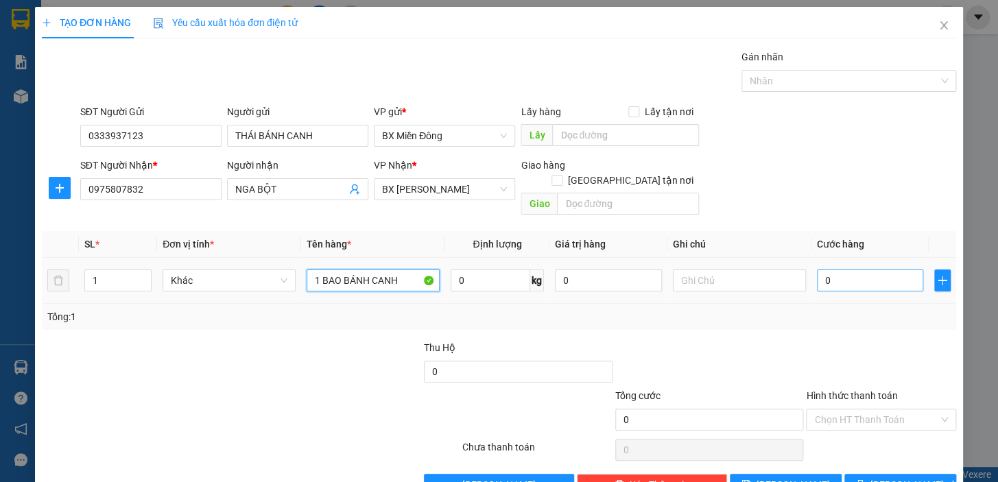
type input "1 BAO BÁNH CANH"
type input "0"
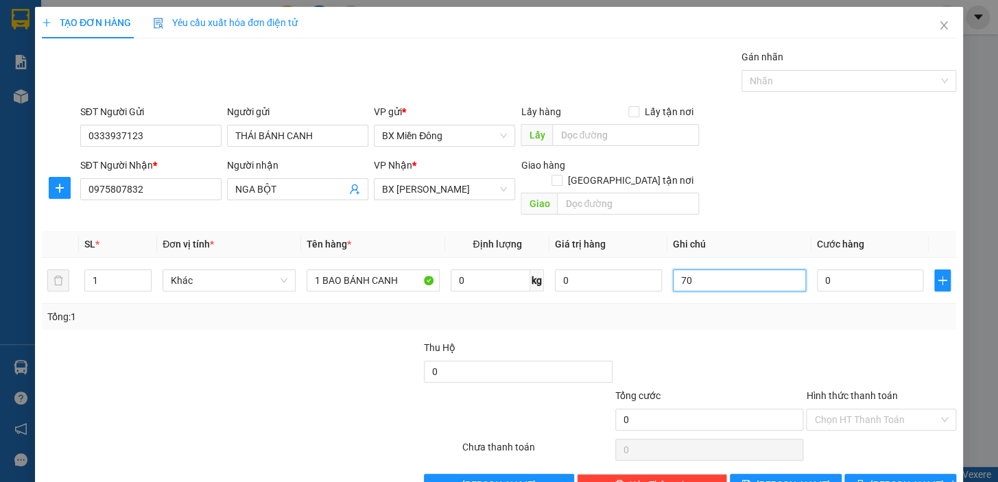
type input "70"
click at [892, 431] on div "Transit Pickup Surcharge Ids Transit Deliver Surcharge Ids Transit Deliver Surc…" at bounding box center [499, 272] width 914 height 447
click at [890, 477] on span "[PERSON_NAME] và In" at bounding box center [919, 484] width 96 height 15
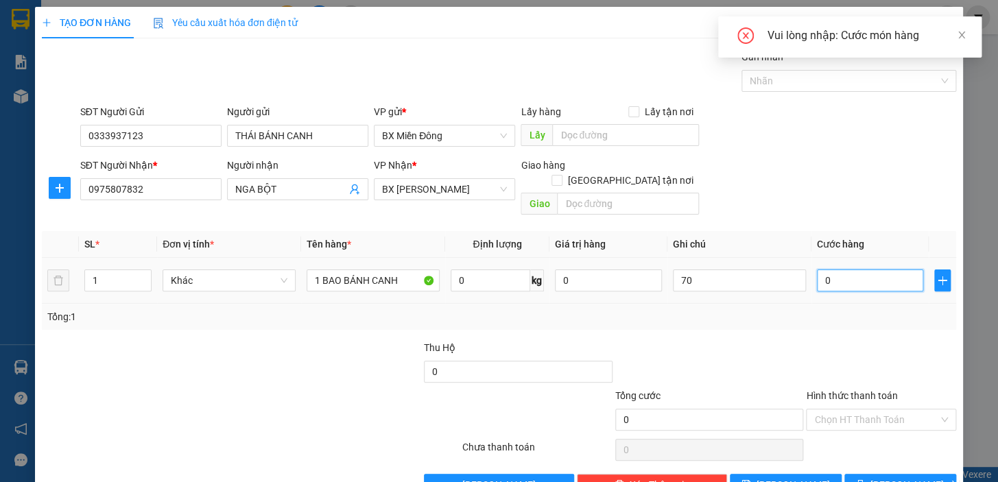
click at [877, 270] on input "0" at bounding box center [870, 281] width 107 height 22
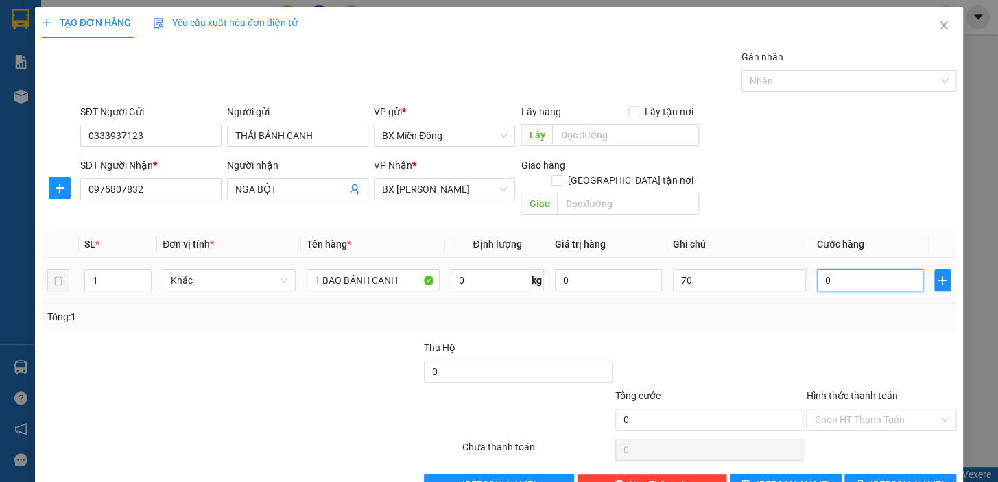
type input "7"
type input "70"
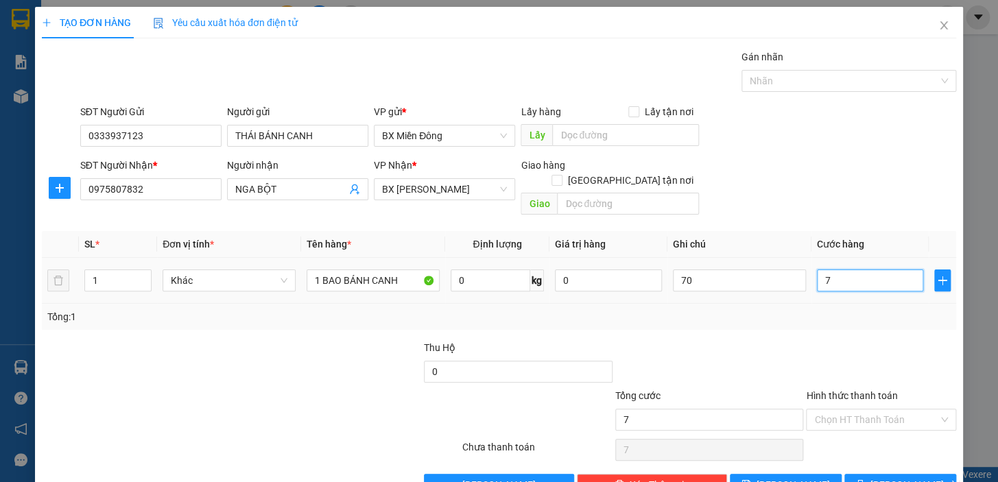
type input "70"
type input "70.000"
drag, startPoint x: 689, startPoint y: 242, endPoint x: 613, endPoint y: 257, distance: 77.6
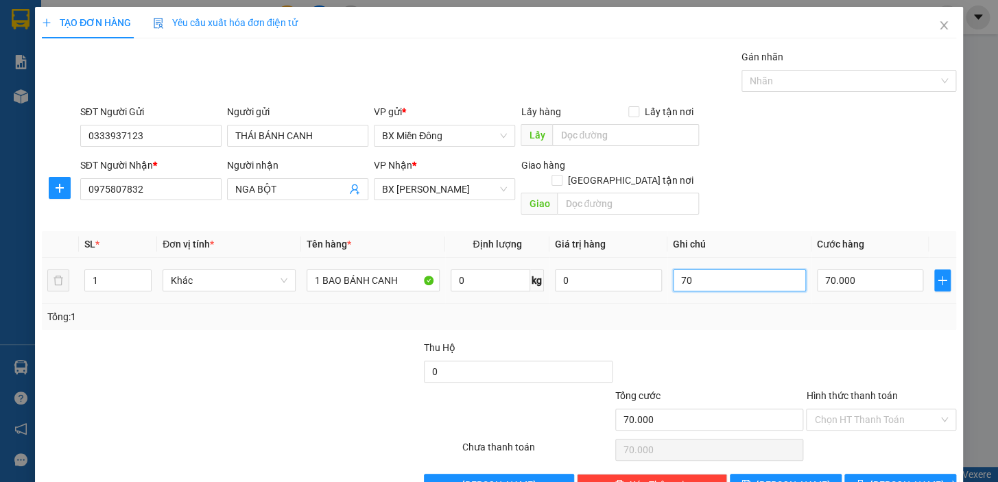
click at [616, 258] on tr "1 Khác 1 BAO BÁNH CANH 0 kg 0 70 70.000" at bounding box center [499, 281] width 914 height 46
click at [893, 477] on span "[PERSON_NAME] và In" at bounding box center [919, 484] width 96 height 15
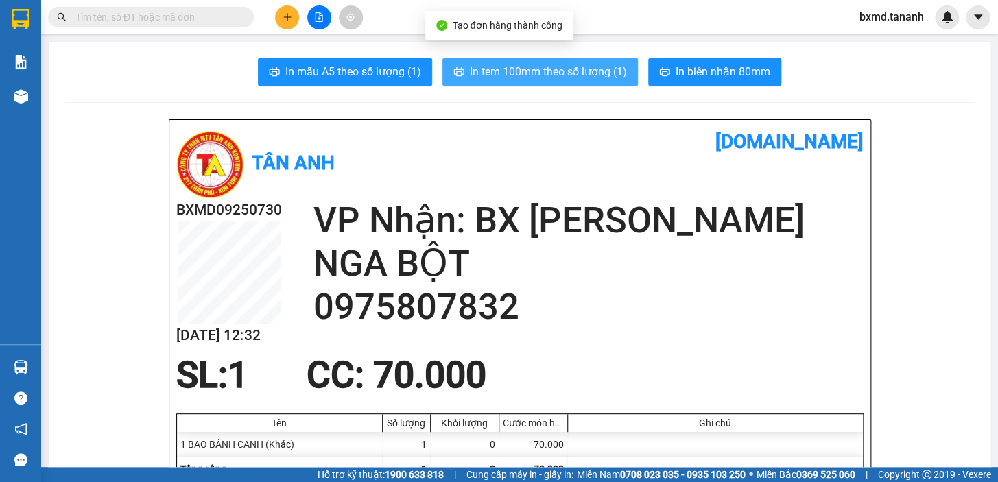
click at [519, 75] on span "In tem 100mm theo số lượng (1)" at bounding box center [548, 71] width 157 height 17
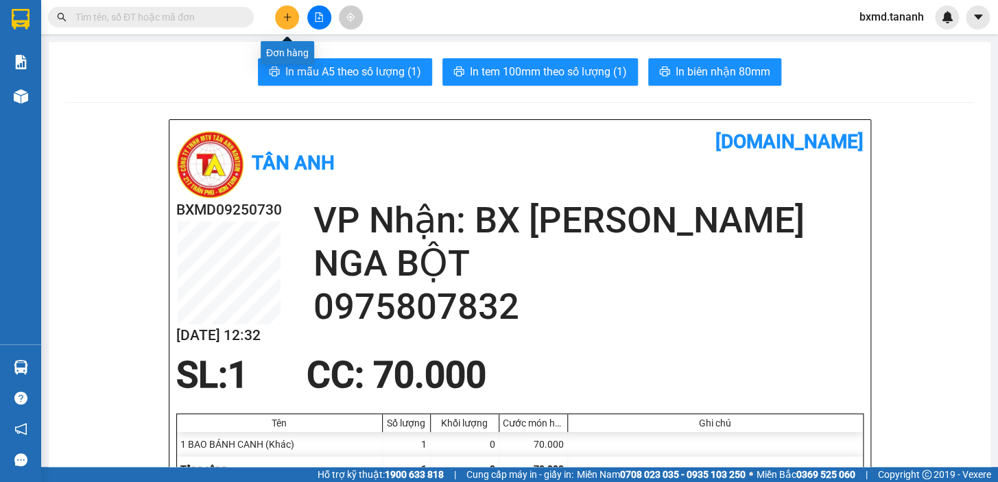
click at [294, 16] on button at bounding box center [287, 17] width 24 height 24
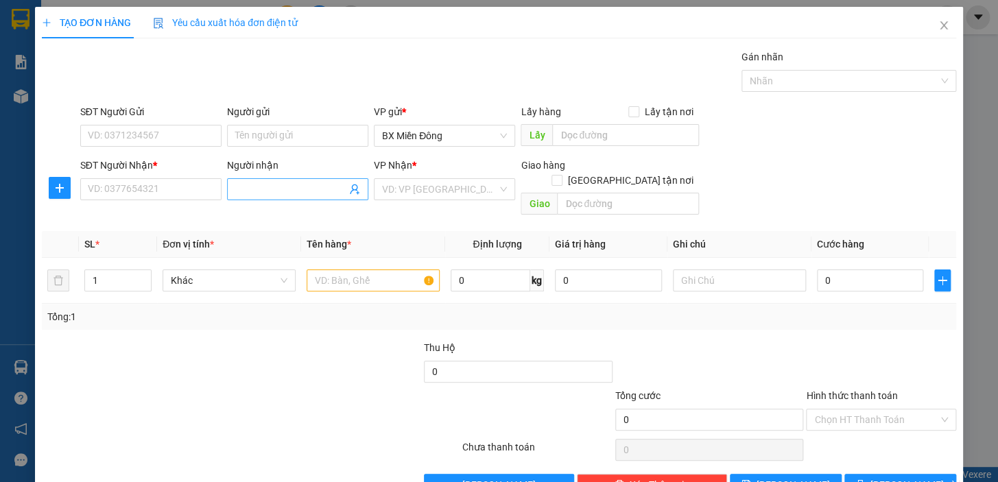
drag, startPoint x: 298, startPoint y: 164, endPoint x: 300, endPoint y: 150, distance: 13.8
click at [298, 182] on input "Người nhận" at bounding box center [290, 189] width 111 height 15
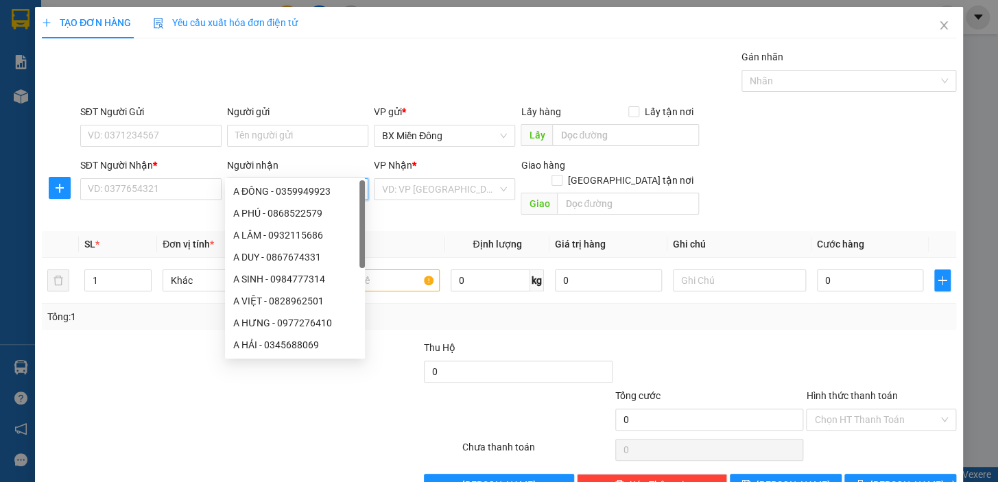
type input "A hạnh"
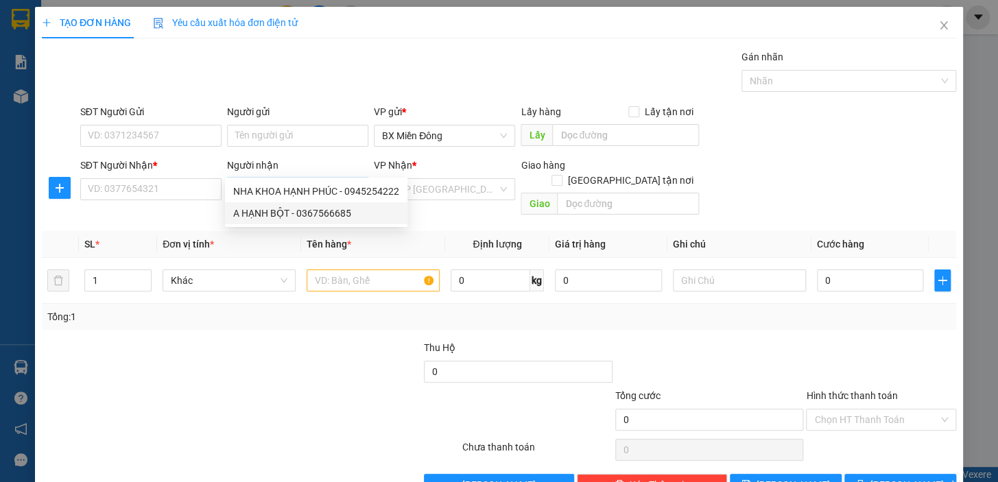
drag, startPoint x: 285, startPoint y: 212, endPoint x: 215, endPoint y: 179, distance: 77.3
click at [285, 212] on div "A HẠNH BỘT - 0367566685" at bounding box center [316, 213] width 166 height 15
type input "0367566685"
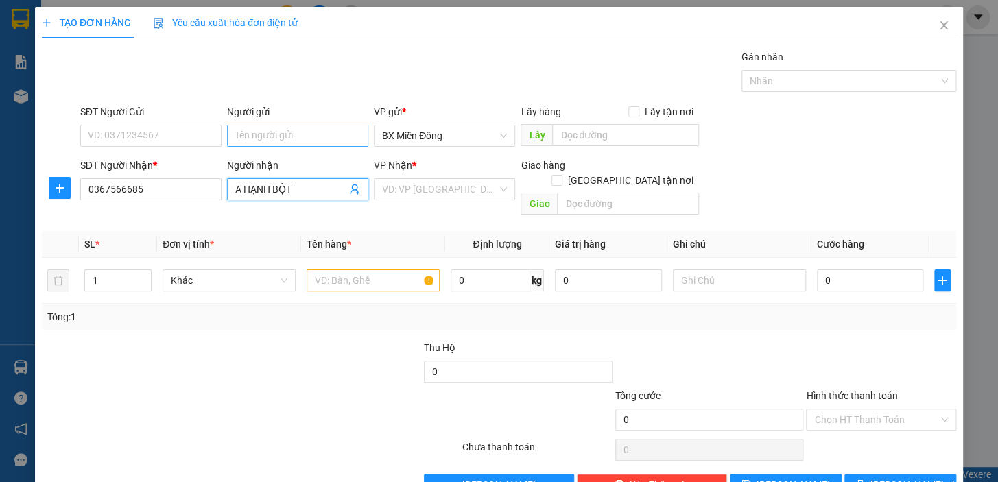
type input "A HẠNH BỘT"
click at [255, 125] on input "Người gửi" at bounding box center [297, 136] width 141 height 22
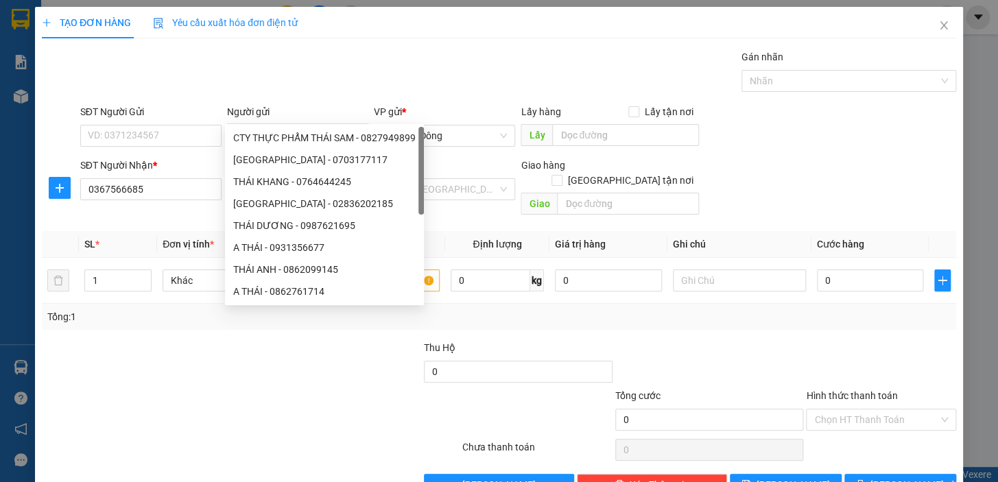
type input "thái bánh canh"
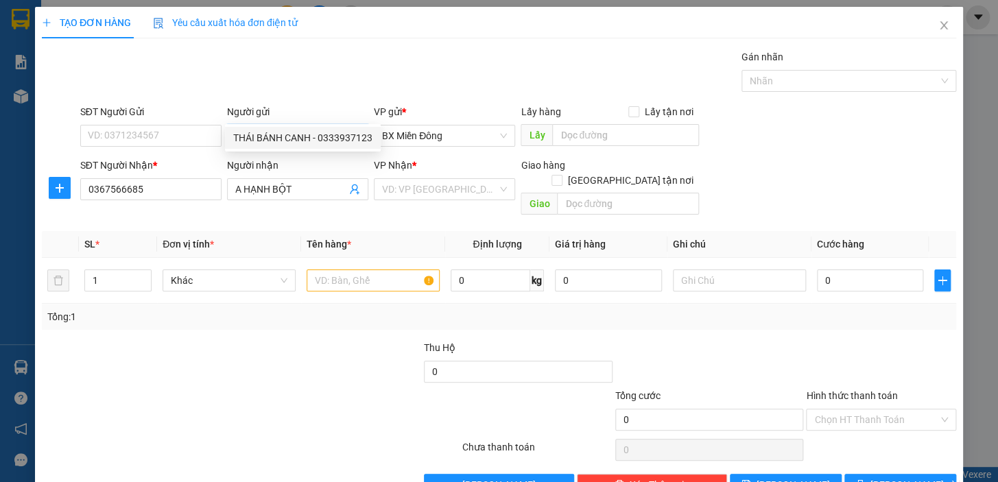
click at [344, 139] on div "THÁI BÁNH CANH - 0333937123" at bounding box center [302, 137] width 139 height 15
type input "0333937123"
type input "THÁI BÁNH CANH"
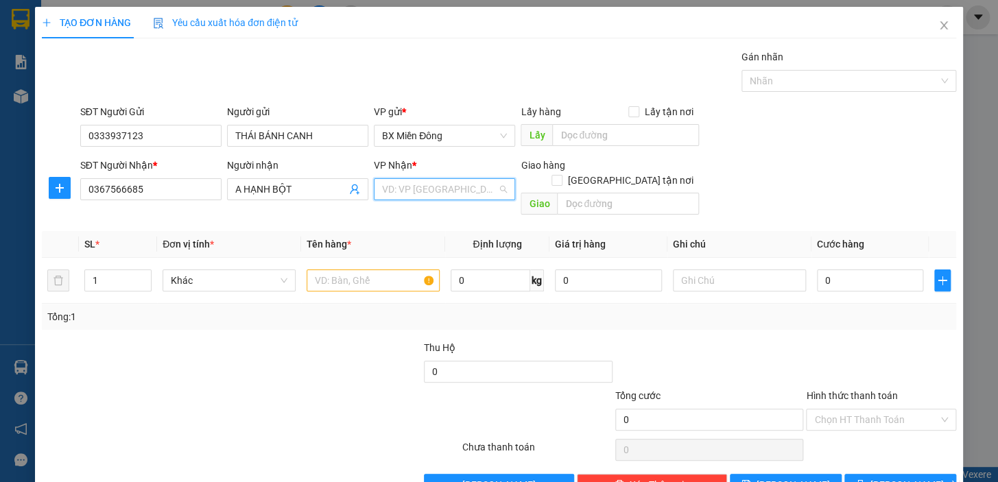
click at [462, 179] on input "search" at bounding box center [439, 189] width 115 height 21
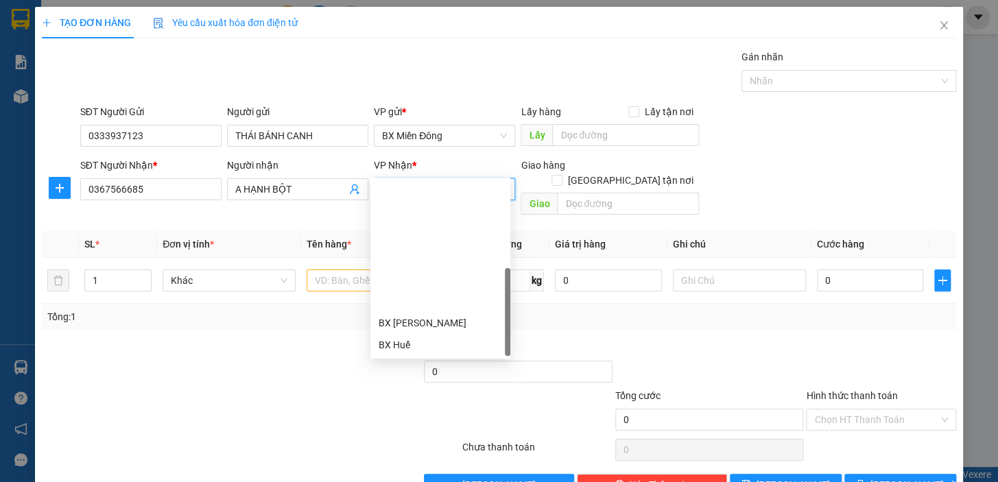
drag, startPoint x: 436, startPoint y: 284, endPoint x: 368, endPoint y: 267, distance: 70.0
click at [436, 425] on div "BX Ngọc Hồi - Kon Tum" at bounding box center [440, 432] width 123 height 15
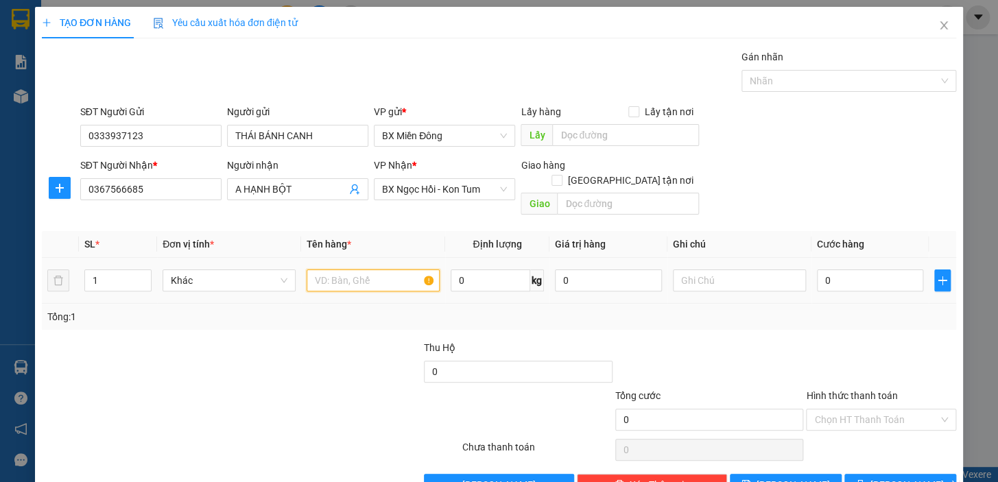
drag, startPoint x: 329, startPoint y: 245, endPoint x: 346, endPoint y: 238, distance: 18.5
click at [330, 270] on input "text" at bounding box center [373, 281] width 133 height 22
type input "1"
type input "1 BAO BÁNH CANH"
click at [836, 270] on input "0" at bounding box center [870, 281] width 107 height 22
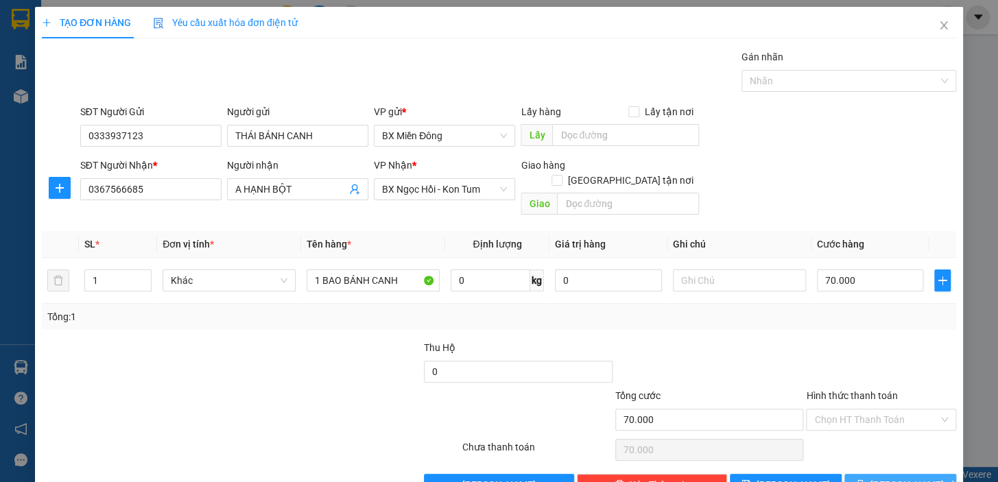
click at [882, 474] on button "[PERSON_NAME] và In" at bounding box center [900, 485] width 112 height 22
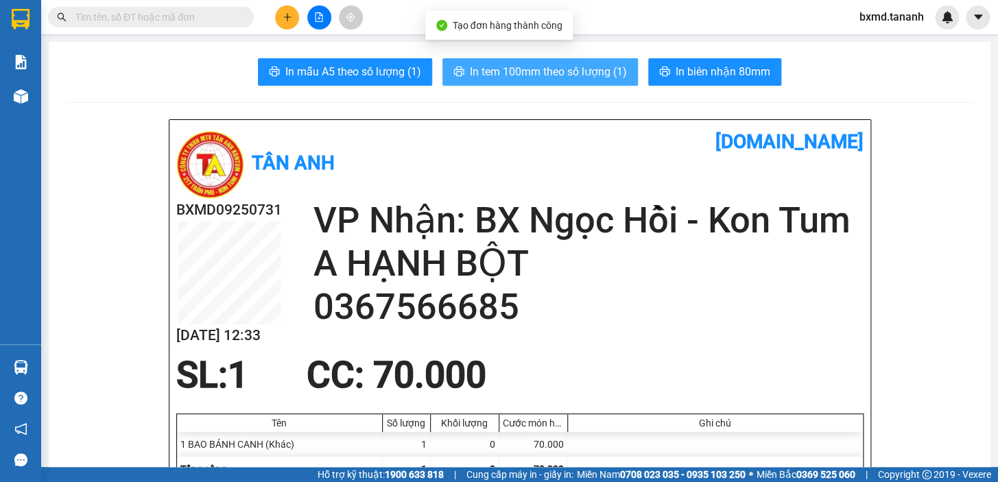
click at [522, 65] on span "In tem 100mm theo số lượng (1)" at bounding box center [548, 71] width 157 height 17
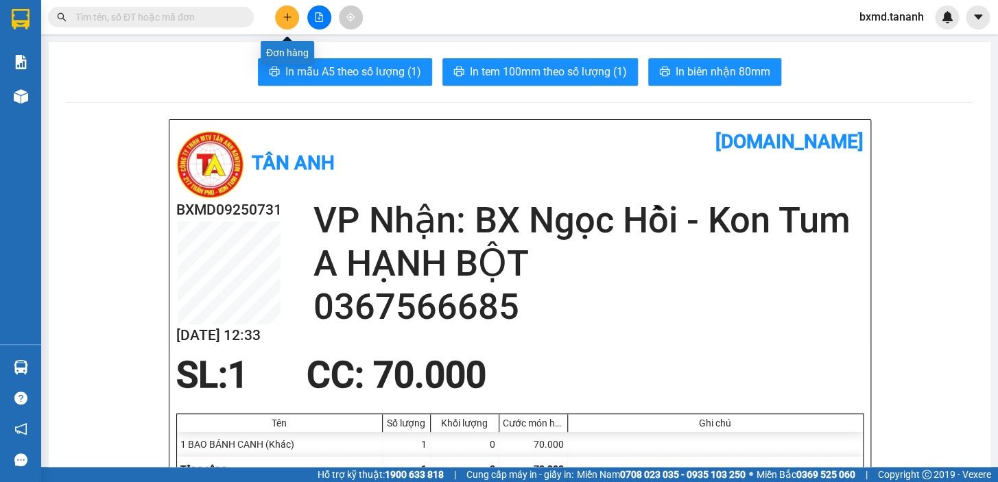
click at [283, 21] on icon "plus" at bounding box center [288, 17] width 10 height 10
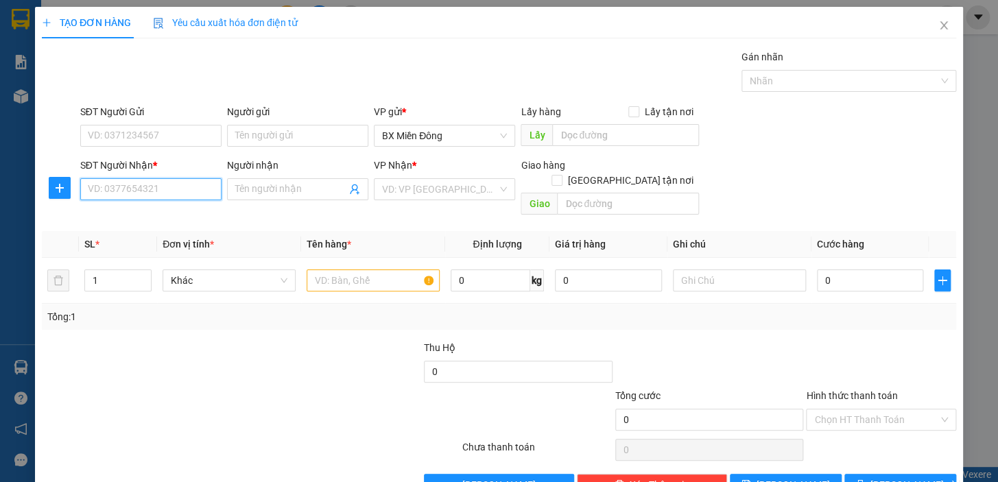
click at [200, 178] on input "SĐT Người Nhận *" at bounding box center [150, 189] width 141 height 22
click at [303, 182] on input "Người nhận" at bounding box center [290, 189] width 111 height 15
type input "PHONG VẠN LỢI"
click at [185, 158] on div "SĐT Người Nhận *" at bounding box center [150, 168] width 141 height 21
click at [192, 178] on input "SĐT Người Nhận *" at bounding box center [150, 189] width 141 height 22
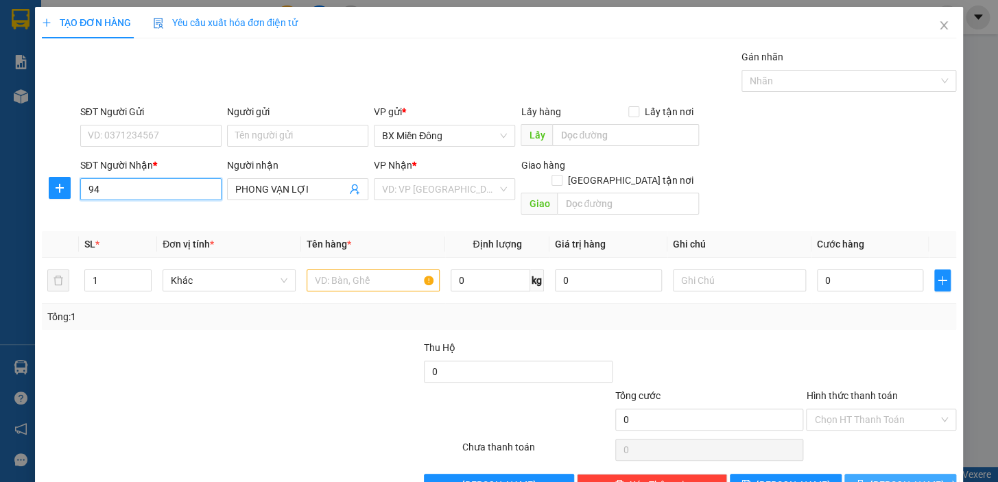
type input "9"
type input "0948123579"
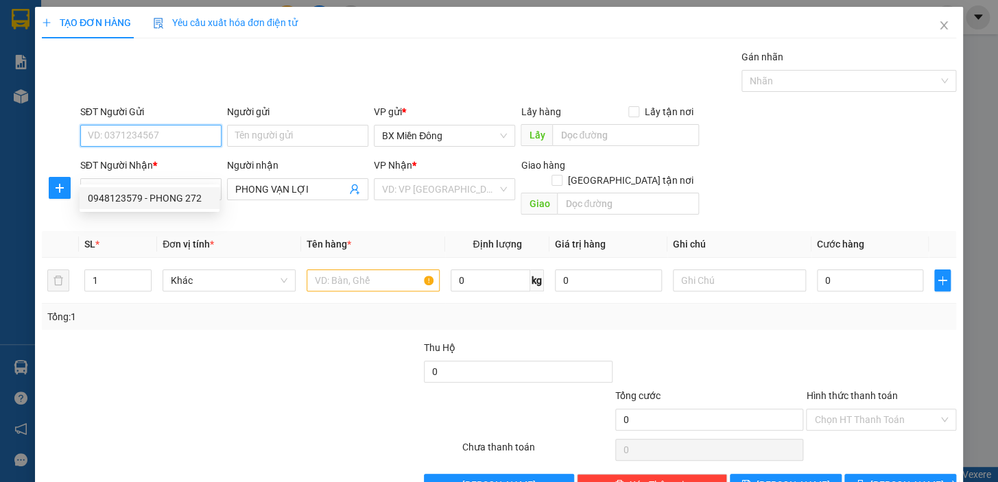
click at [177, 125] on input "SĐT Người Gửi" at bounding box center [150, 136] width 141 height 22
type input "0936676913"
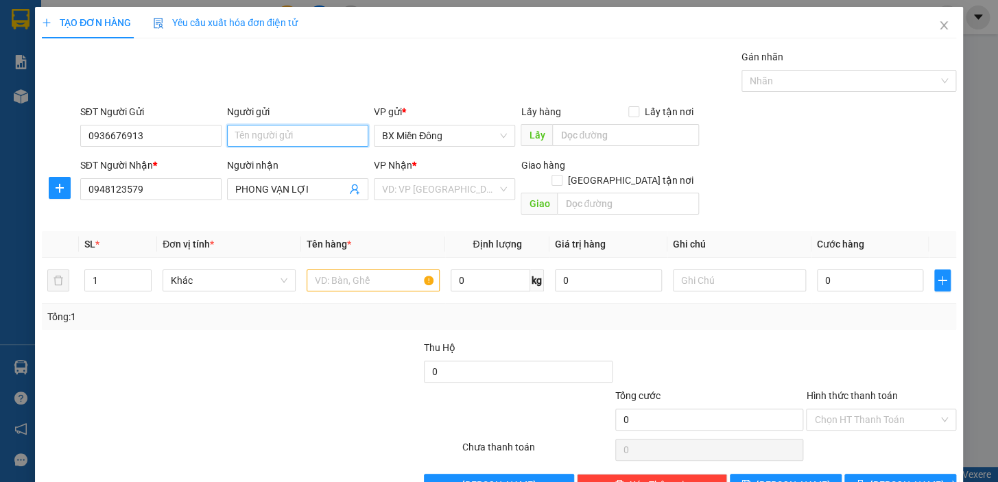
click at [328, 125] on input "Người gửi" at bounding box center [297, 136] width 141 height 22
type input "[PERSON_NAME]"
click at [414, 179] on input "search" at bounding box center [439, 189] width 115 height 21
drag, startPoint x: 419, startPoint y: 178, endPoint x: 270, endPoint y: 182, distance: 148.9
click at [270, 182] on div "SĐT Người Nhận * 0948123579 Người nhận PHONG VẠN LỢI VP Nhận * 1 C VD: VP [GEOG…" at bounding box center [519, 189] width 882 height 63
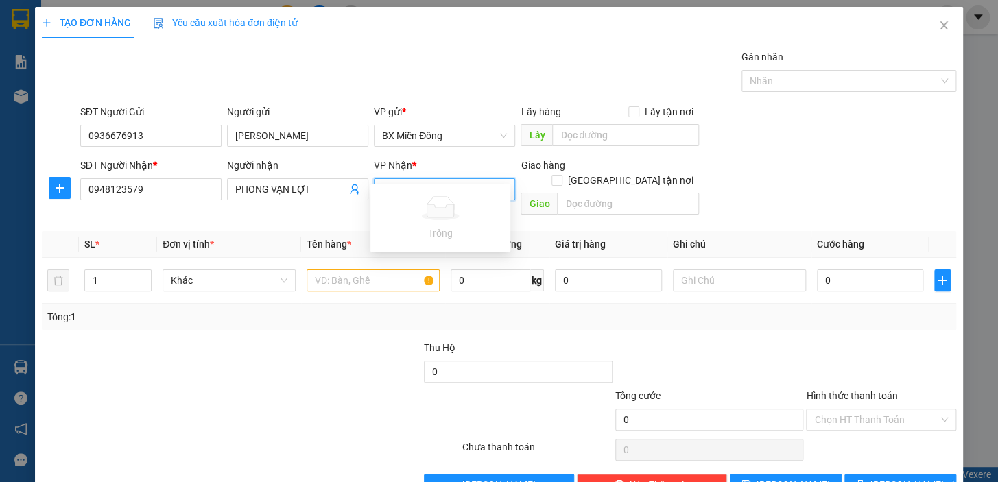
type input "1 C"
click at [294, 388] on div at bounding box center [174, 412] width 268 height 48
click at [500, 178] on div "VD: VP [GEOGRAPHIC_DATA]" at bounding box center [444, 189] width 141 height 22
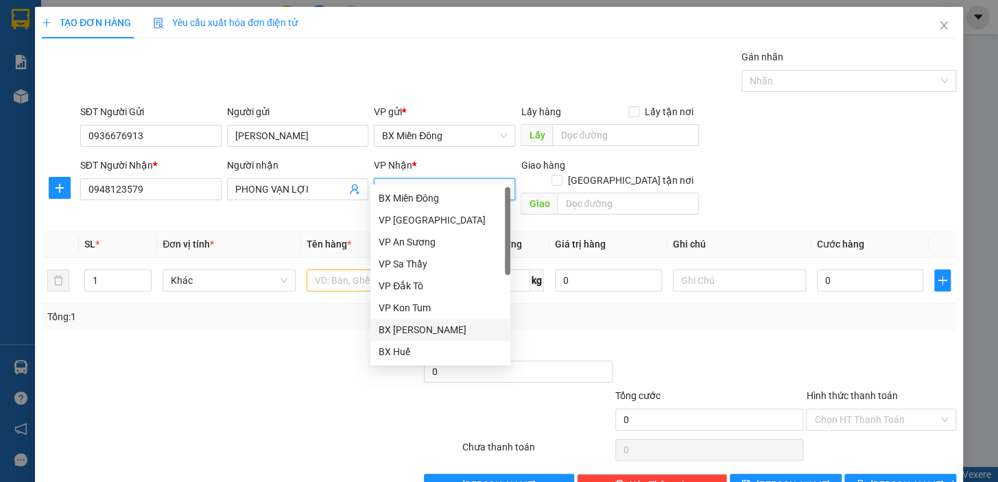
click at [431, 327] on div "BX [PERSON_NAME]" at bounding box center [440, 329] width 123 height 15
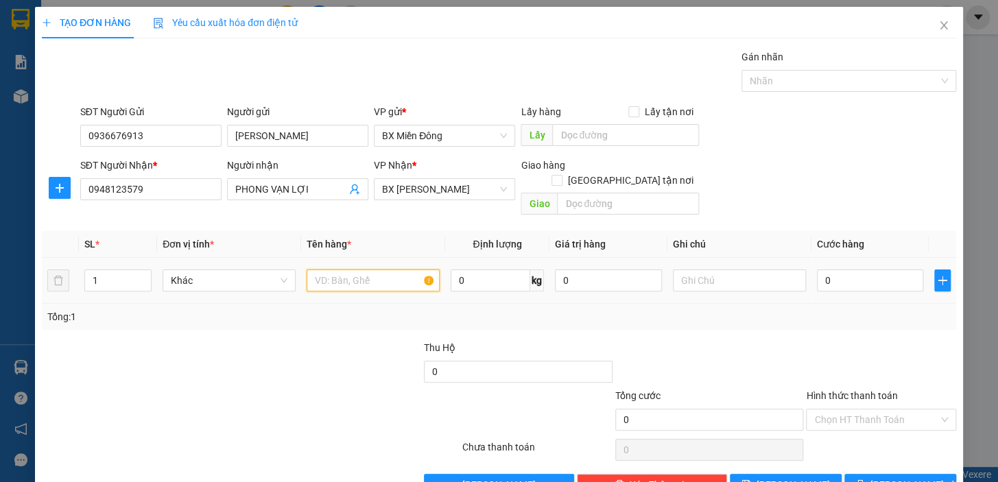
drag, startPoint x: 364, startPoint y: 249, endPoint x: 368, endPoint y: 243, distance: 7.8
click at [365, 270] on input "text" at bounding box center [373, 281] width 133 height 22
drag, startPoint x: 329, startPoint y: 238, endPoint x: 318, endPoint y: 242, distance: 11.1
click at [318, 270] on input "1 CHÀNG" at bounding box center [373, 281] width 133 height 22
click at [345, 270] on input "1 CHÀNG" at bounding box center [373, 281] width 133 height 22
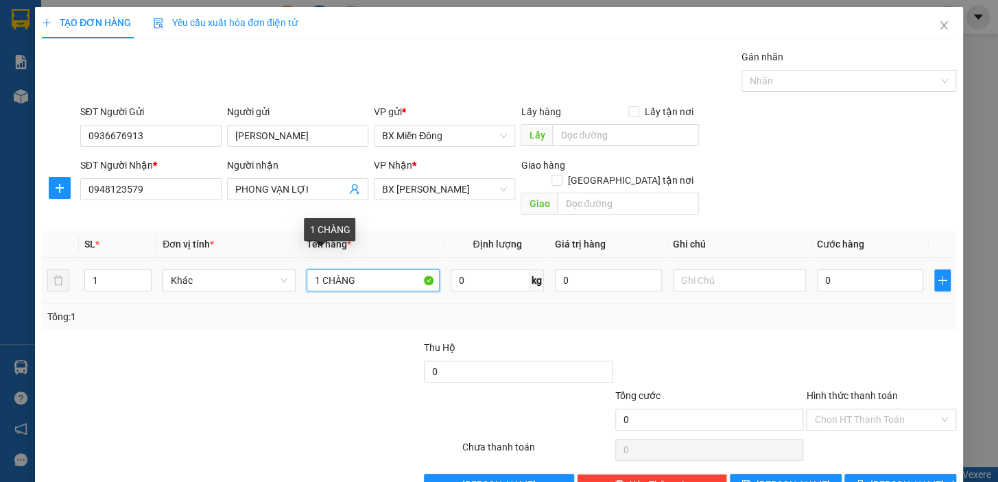
drag, startPoint x: 363, startPoint y: 244, endPoint x: 322, endPoint y: 248, distance: 41.4
click at [322, 270] on input "1 CHÀNG" at bounding box center [373, 281] width 133 height 22
type input "1 HÀNG"
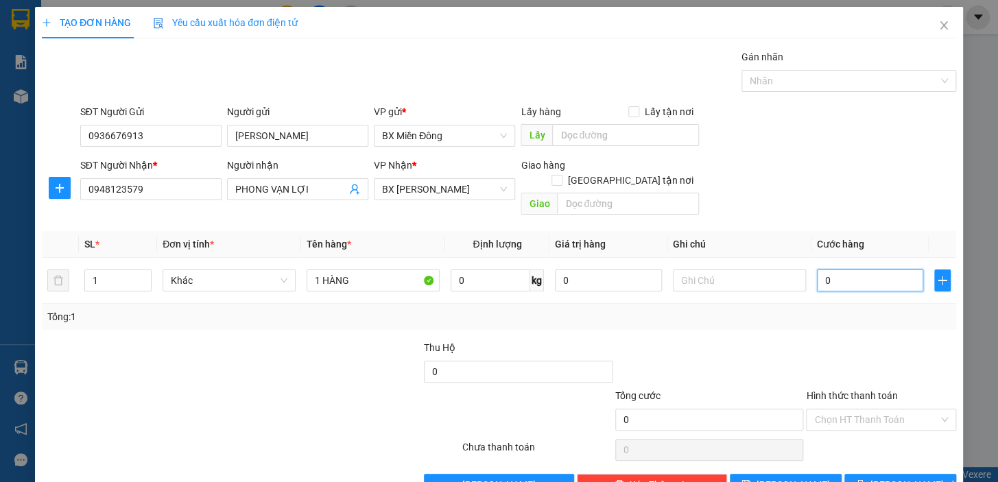
type input "3"
type input "30"
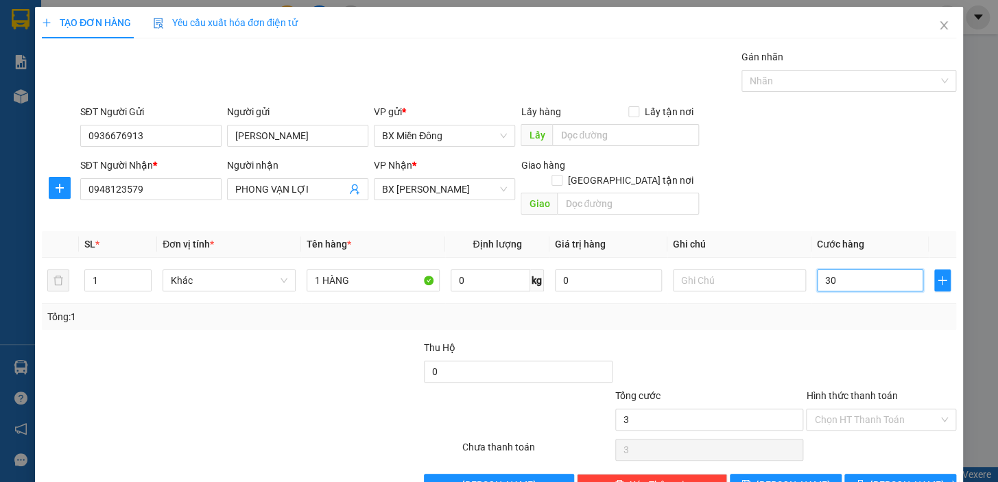
type input "30"
click at [917, 474] on button "[PERSON_NAME] và In" at bounding box center [900, 485] width 112 height 22
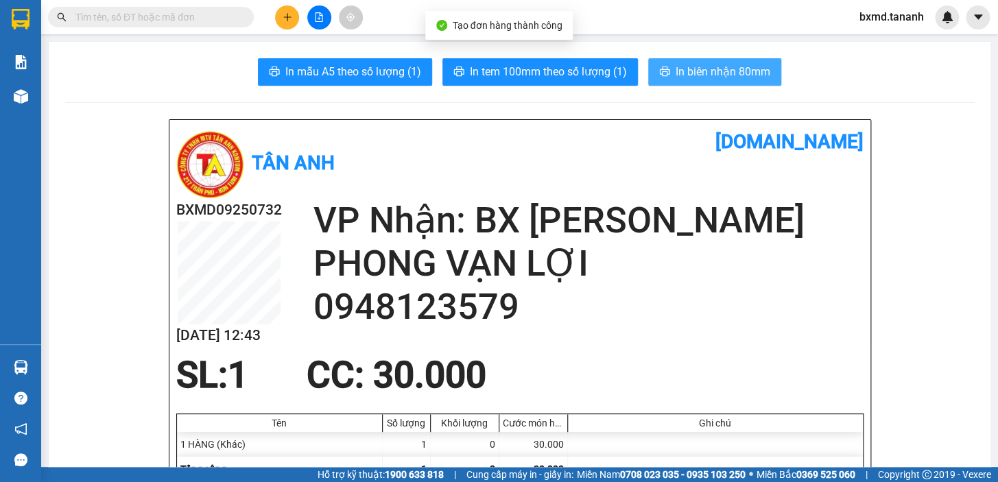
click at [680, 69] on span "In biên nhận 80mm" at bounding box center [723, 71] width 95 height 17
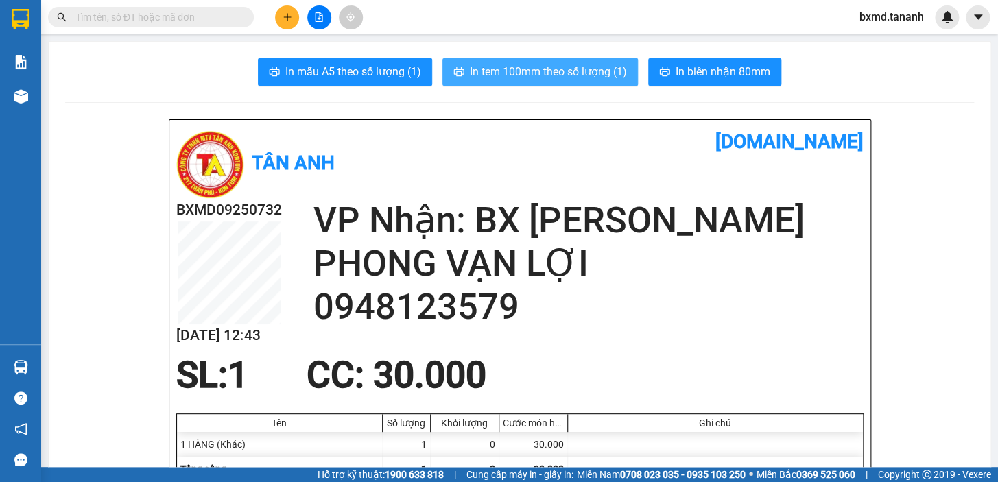
click at [503, 75] on span "In tem 100mm theo số lượng (1)" at bounding box center [548, 71] width 157 height 17
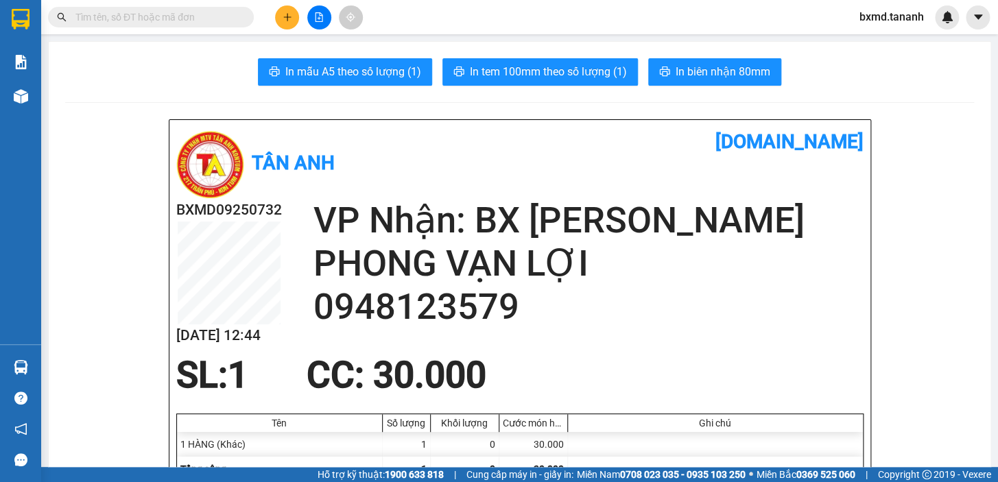
click at [150, 13] on input "text" at bounding box center [156, 17] width 162 height 15
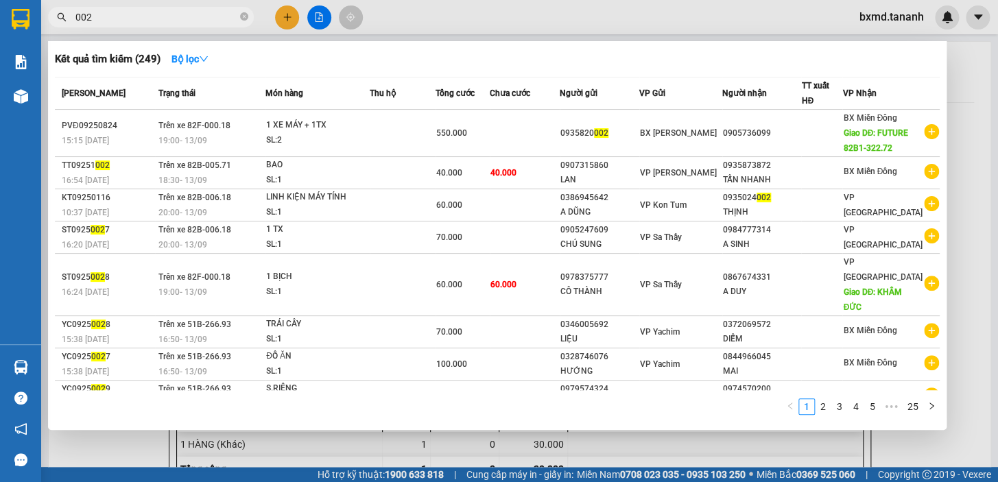
type input "002"
